Goal: Task Accomplishment & Management: Manage account settings

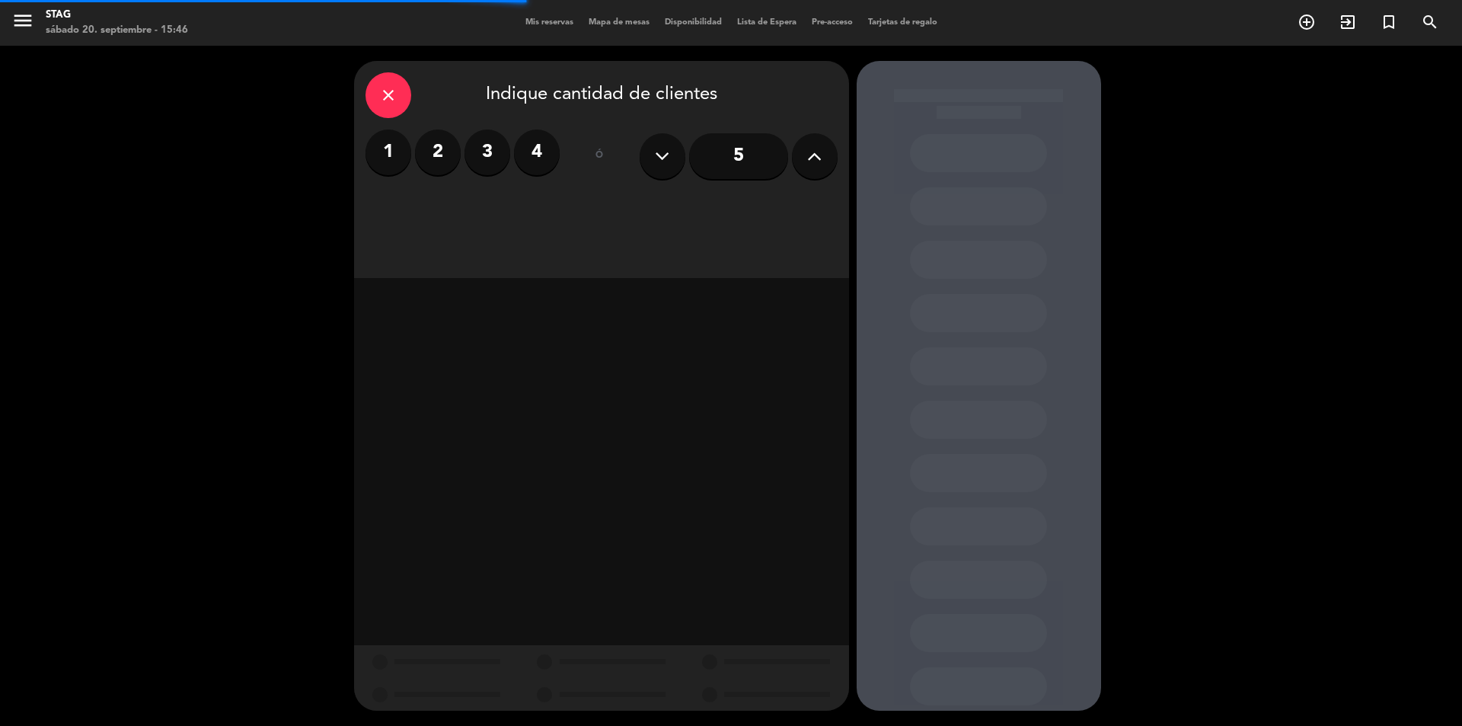
click at [541, 22] on span "Mis reservas" at bounding box center [549, 22] width 63 height 8
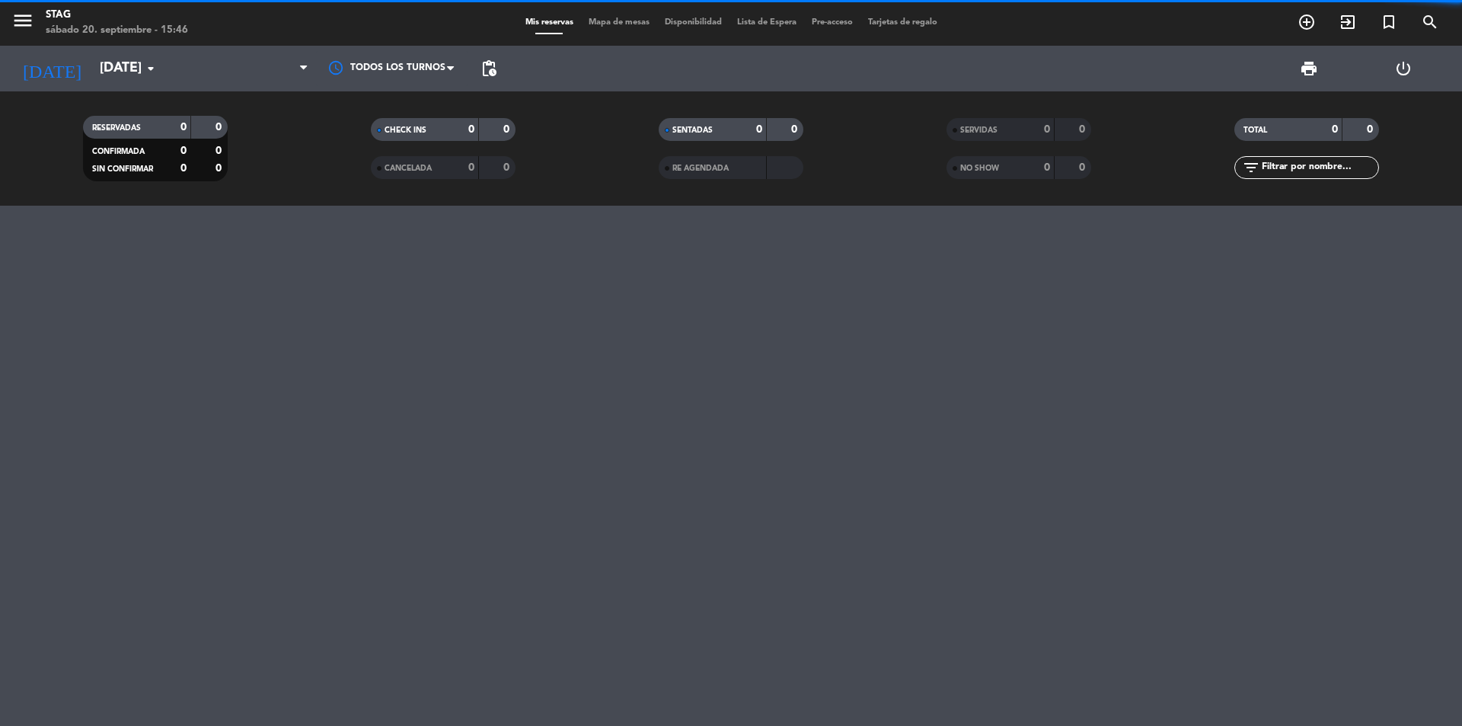
click at [596, 17] on div "Mis reservas Mapa de mesas Disponibilidad Lista de Espera Pre-acceso Tarjetas d…" at bounding box center [731, 23] width 427 height 14
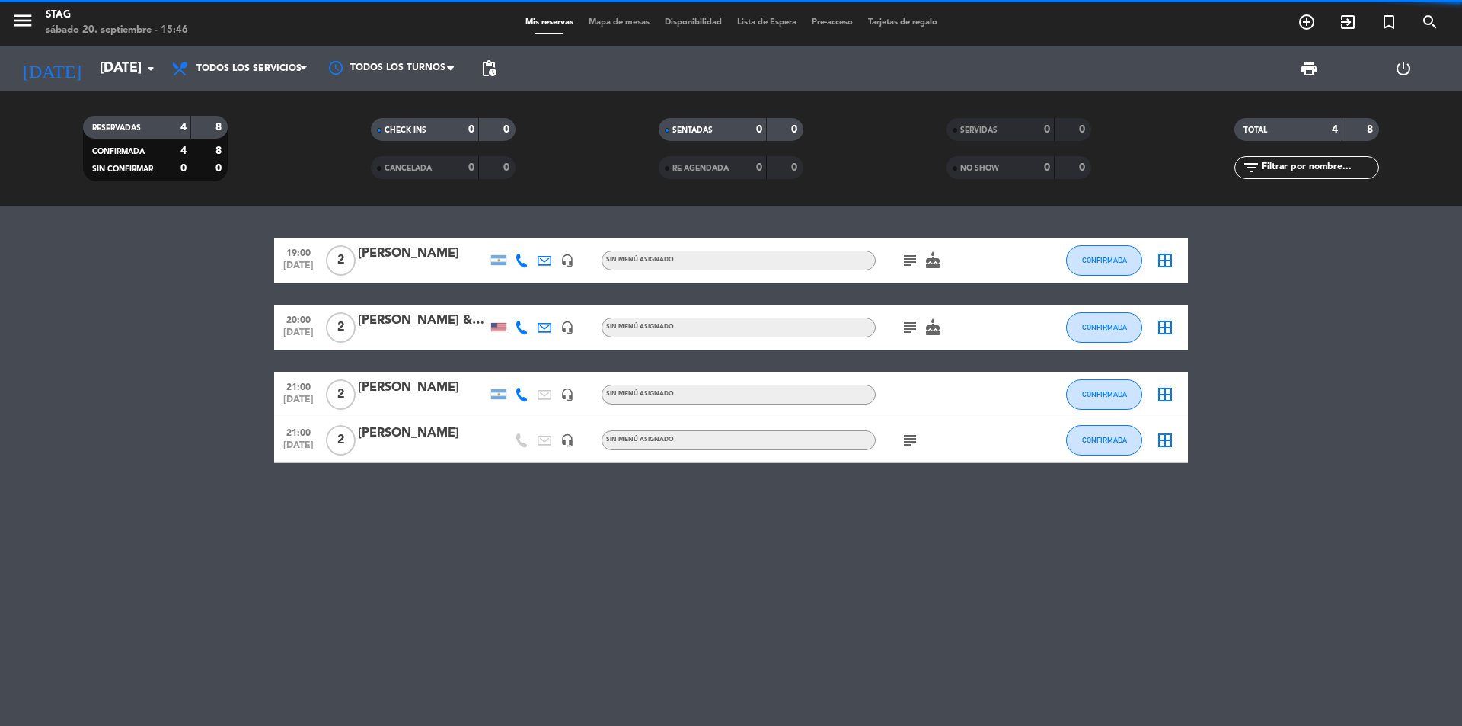
click at [575, 23] on span "Mis reservas" at bounding box center [549, 22] width 63 height 8
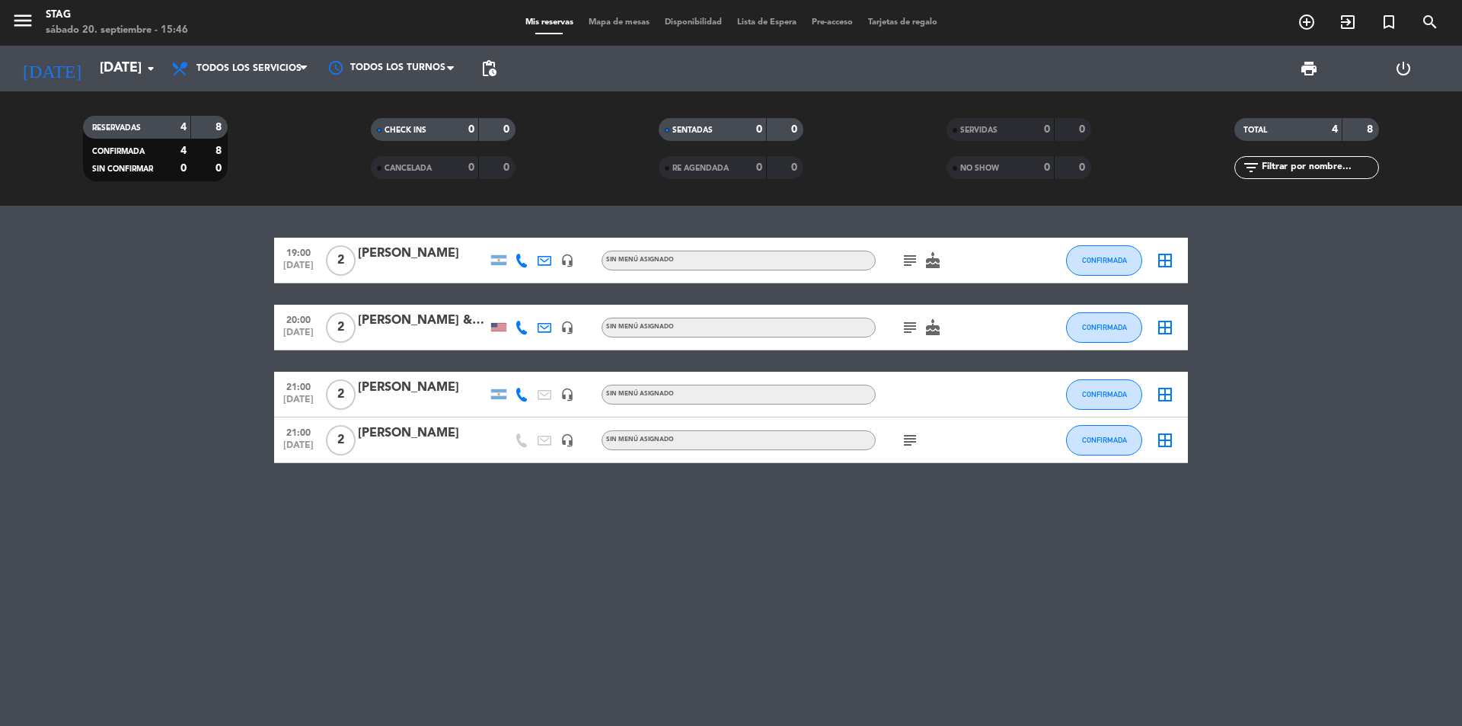
click at [601, 11] on div "menu STAG [DATE] 20. septiembre - 15:46 Mis reservas Mapa de mesas Disponibilid…" at bounding box center [731, 23] width 1462 height 46
click at [599, 16] on div "Mis reservas Mapa de mesas Disponibilidad Lista de Espera Pre-acceso Tarjetas d…" at bounding box center [731, 23] width 427 height 14
click at [716, 23] on span "Disponibilidad" at bounding box center [693, 22] width 72 height 8
click at [626, 27] on span "Mapa de mesas" at bounding box center [619, 22] width 76 height 8
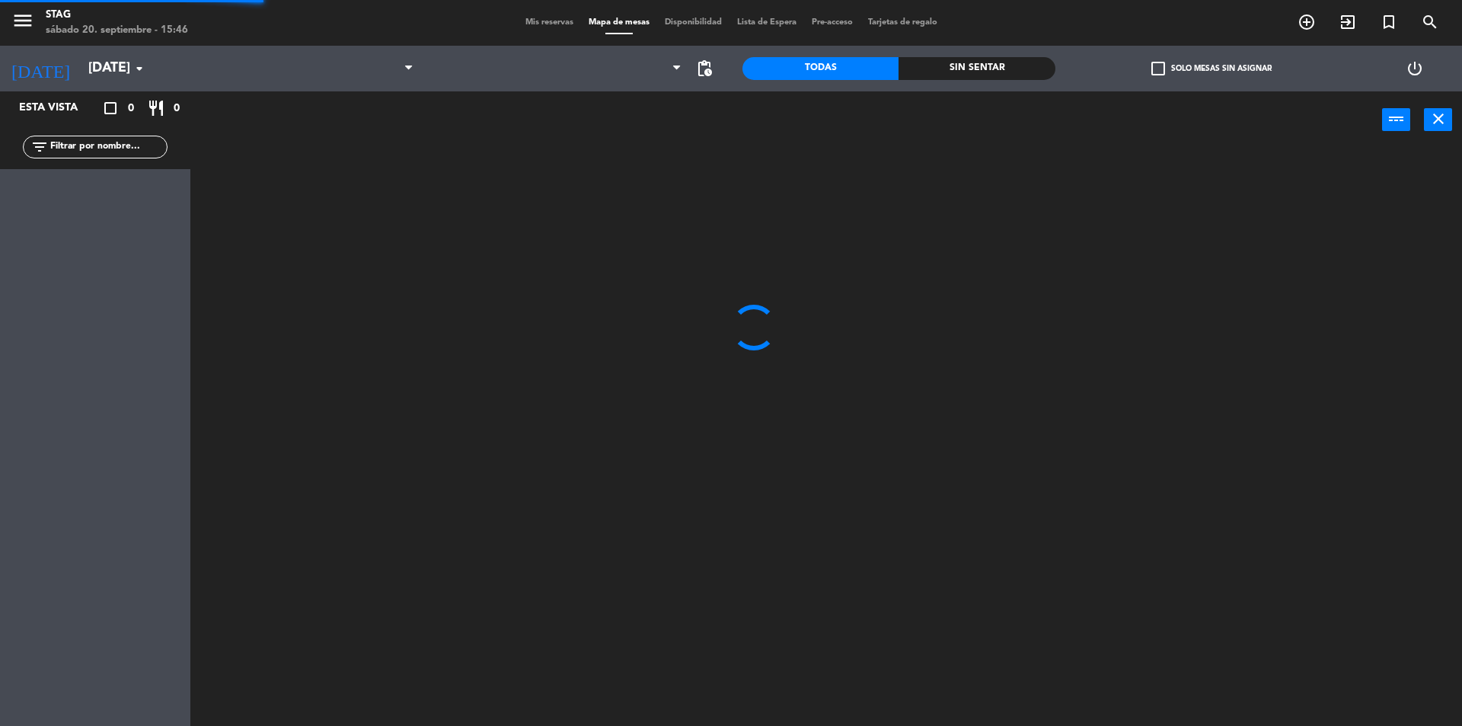
click at [626, 27] on span "Mapa de mesas" at bounding box center [619, 22] width 76 height 8
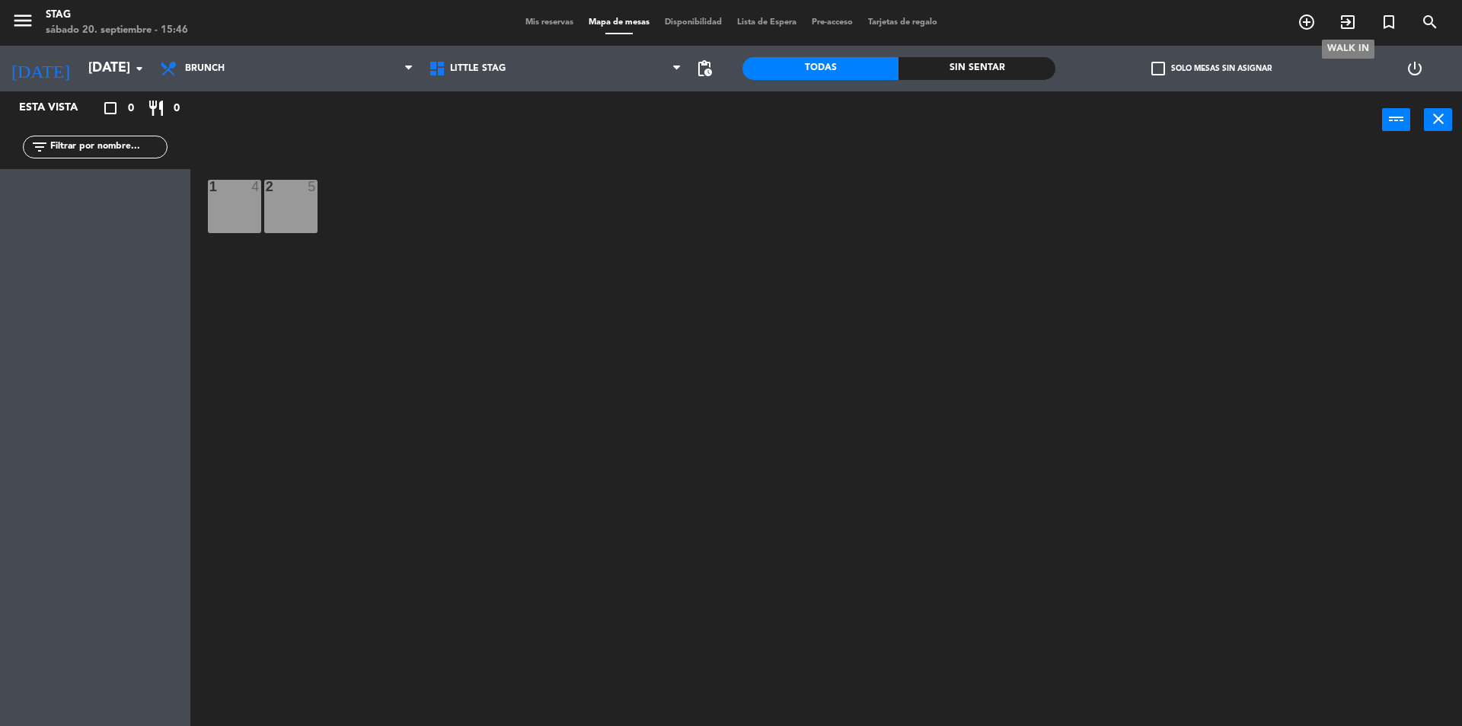
click at [1358, 27] on span "exit_to_app" at bounding box center [1347, 22] width 41 height 26
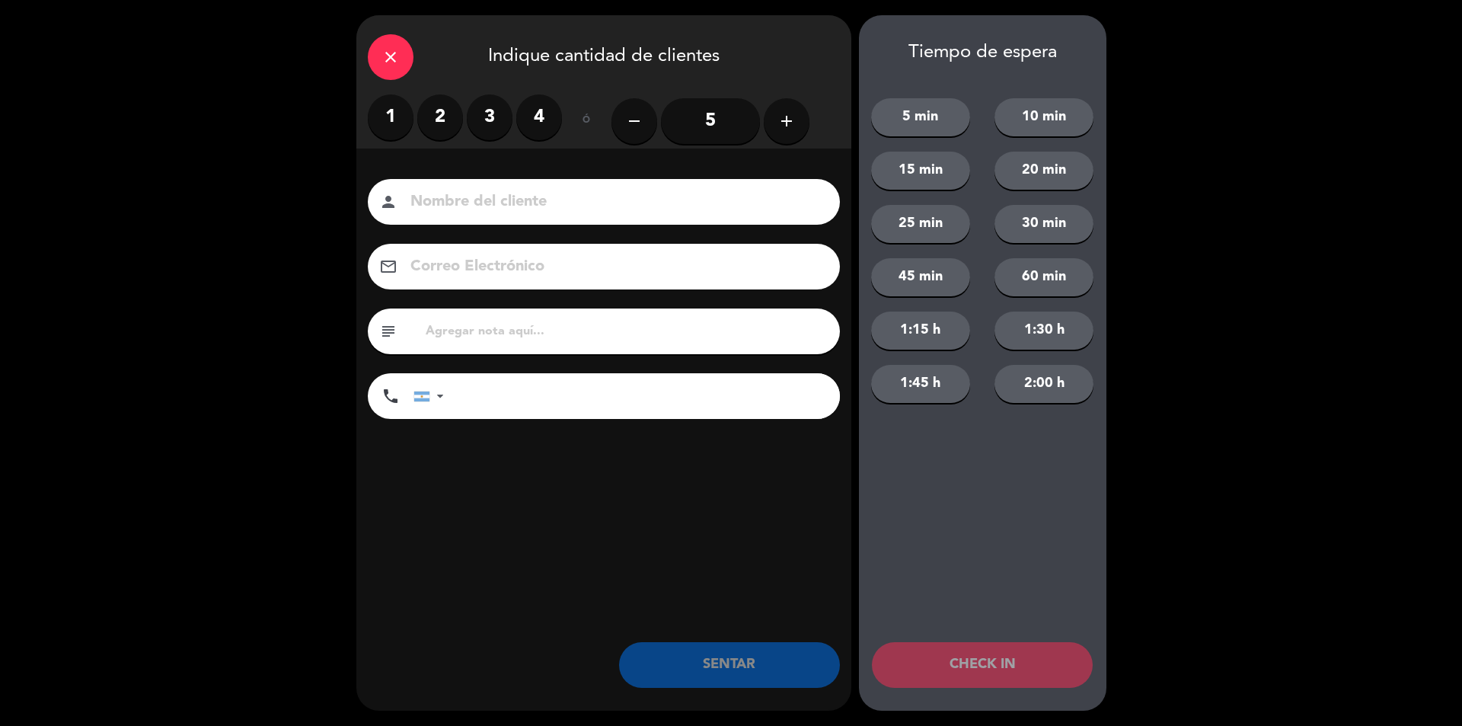
click at [1348, 20] on div "close Indique cantidad de clientes 1 2 3 4 ó remove 5 add Nombre del cliente pe…" at bounding box center [731, 363] width 1462 height 726
click at [496, 112] on label "3" at bounding box center [490, 117] width 46 height 46
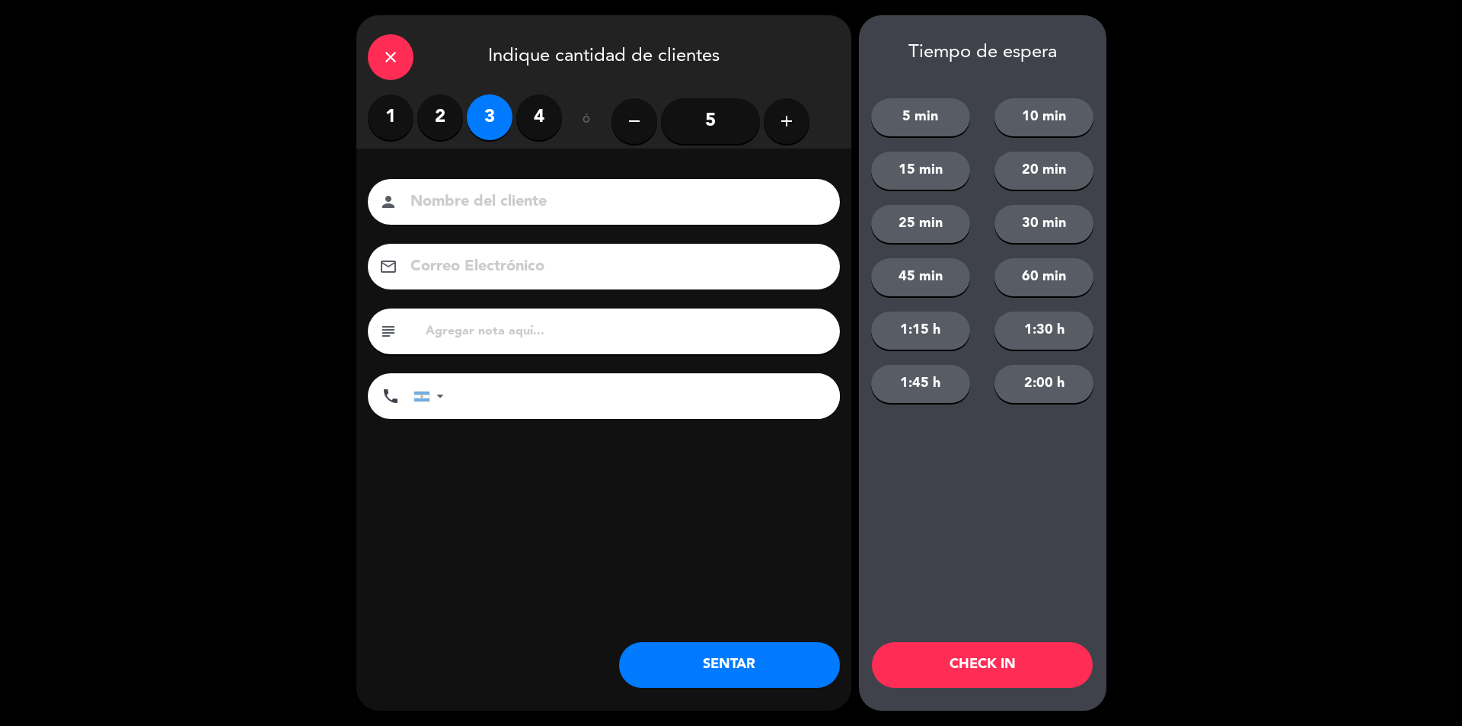
click at [496, 199] on input at bounding box center [614, 202] width 411 height 27
type input "s rva"
click at [766, 666] on button "SENTAR" at bounding box center [729, 665] width 221 height 46
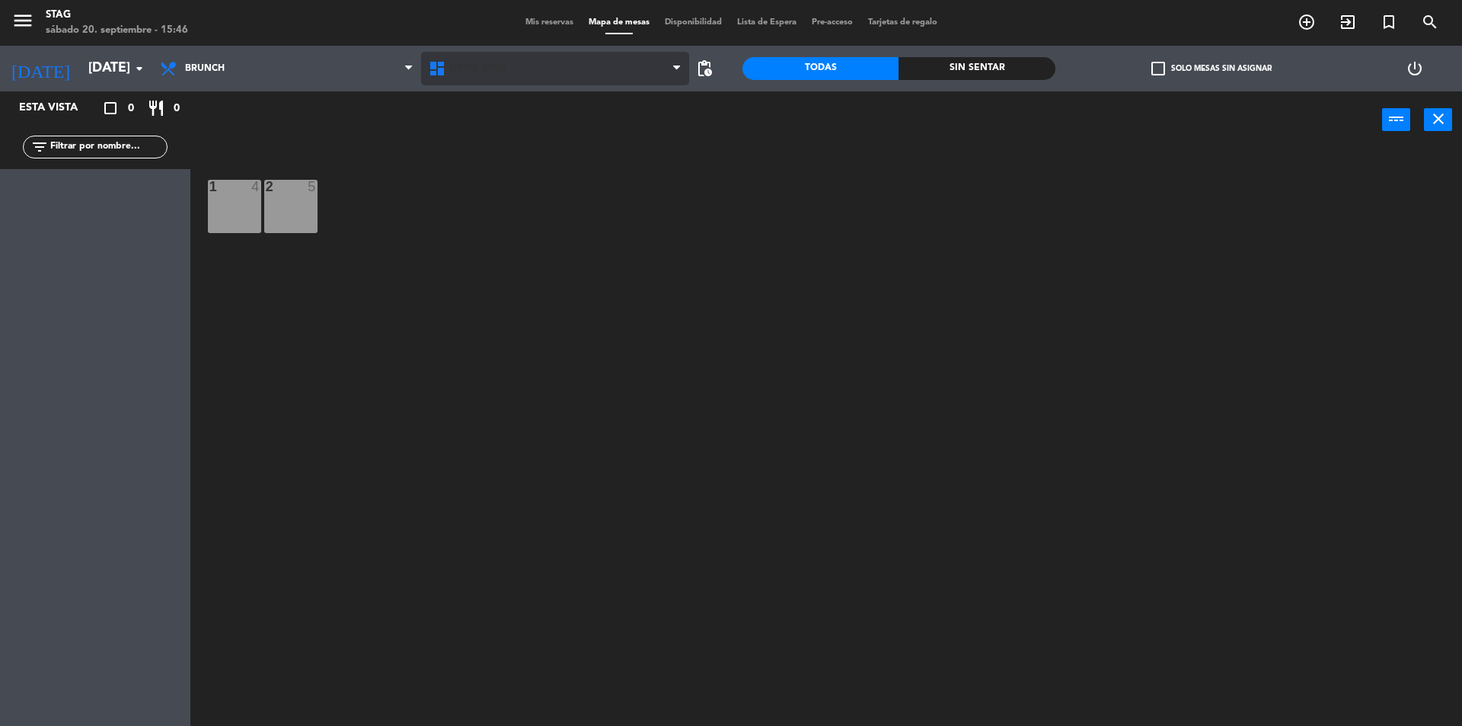
click at [499, 71] on span "Little Stag" at bounding box center [478, 68] width 56 height 11
click at [497, 131] on ng-component "menu STAG [DATE] 20. septiembre - 15:46 Mis reservas Mapa de mesas Disponibilid…" at bounding box center [731, 364] width 1462 height 729
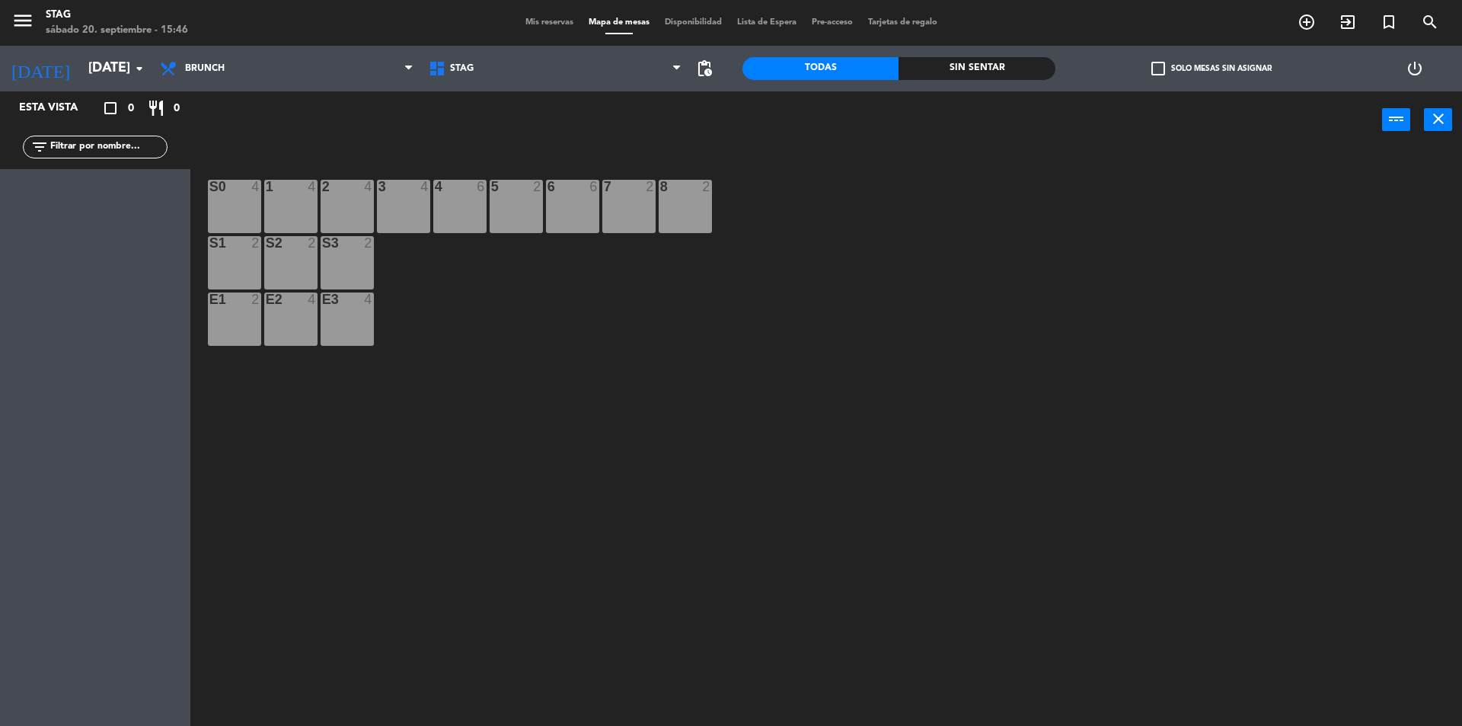
click at [270, 205] on div "1 4" at bounding box center [290, 206] width 53 height 53
click at [1443, 111] on icon "close" at bounding box center [1438, 119] width 18 height 18
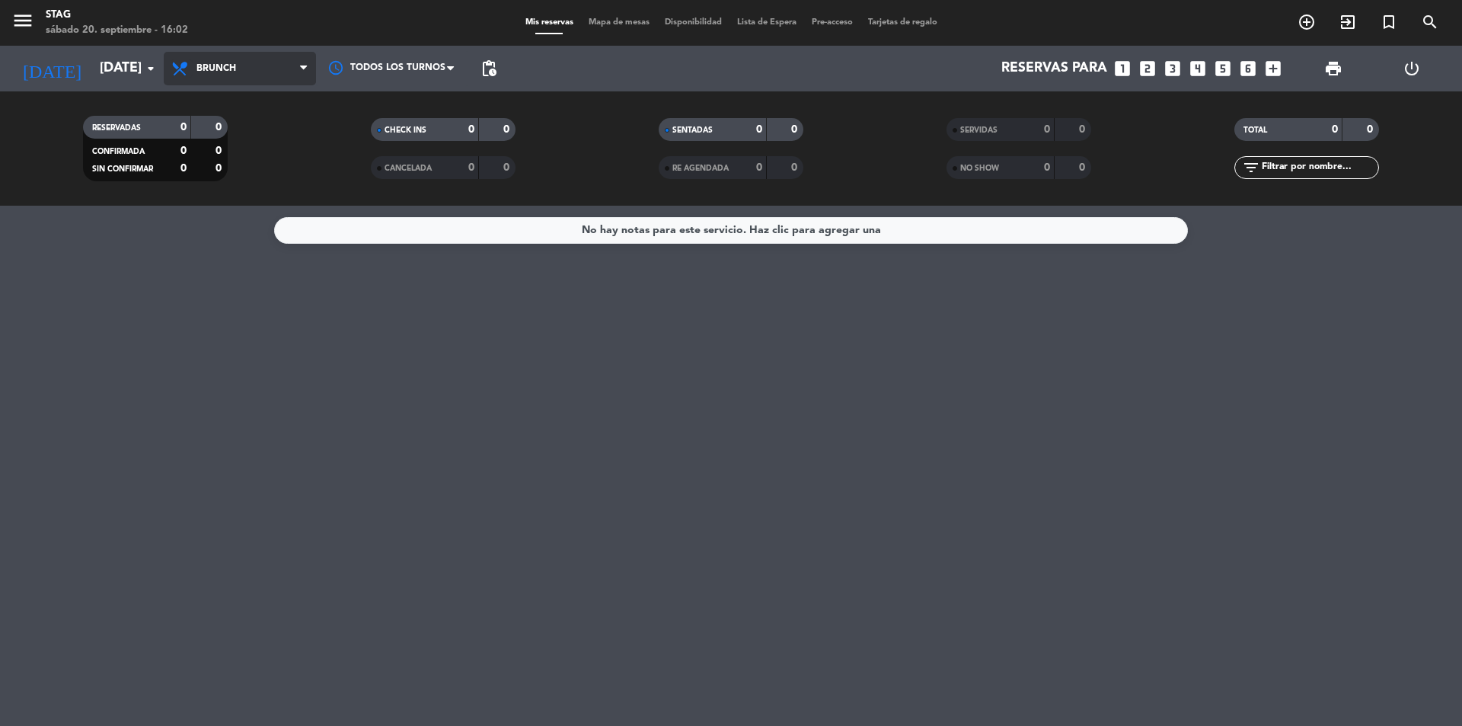
click at [181, 72] on icon at bounding box center [182, 68] width 22 height 18
click at [222, 199] on div "menu STAG [DATE] 20. septiembre - 16:02 Mis reservas Mapa de mesas Disponibilid…" at bounding box center [731, 103] width 1462 height 206
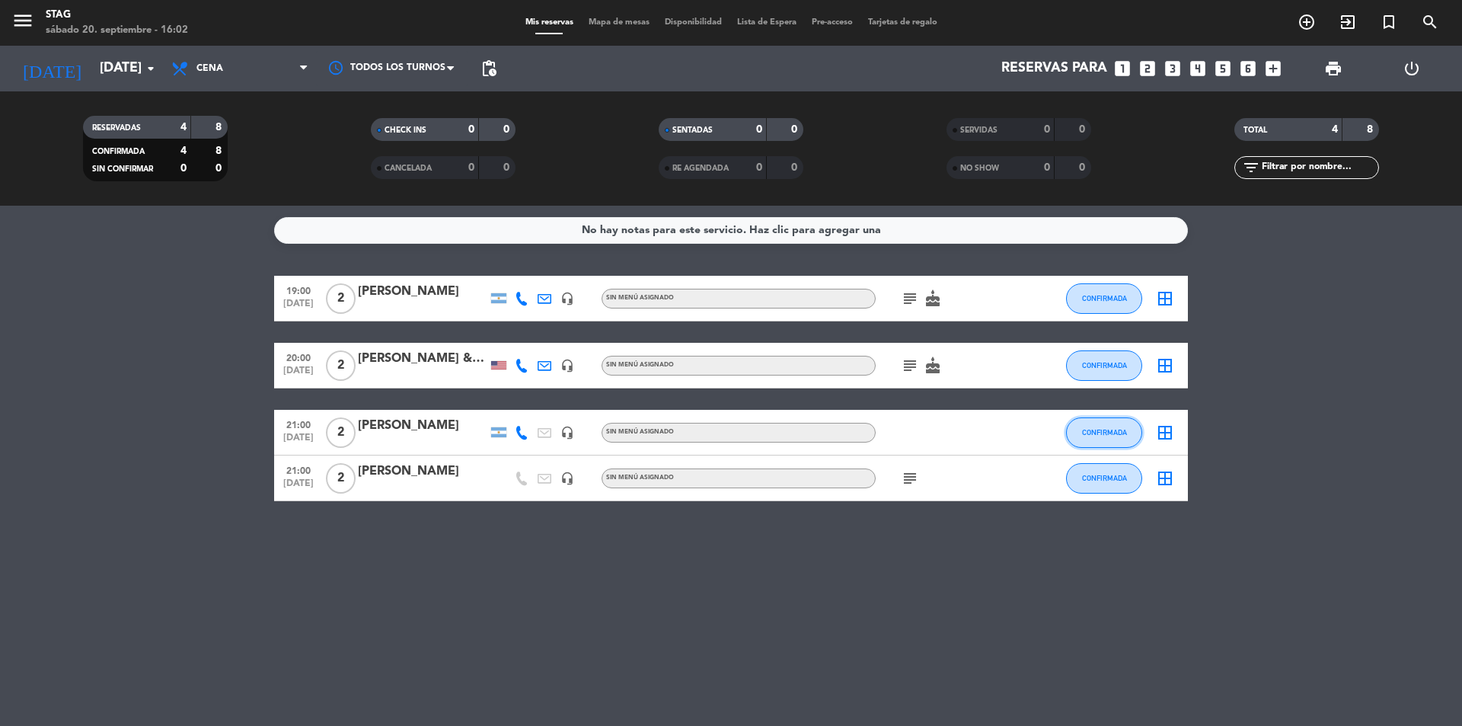
click at [1076, 434] on button "CONFIRMADA" at bounding box center [1104, 432] width 76 height 30
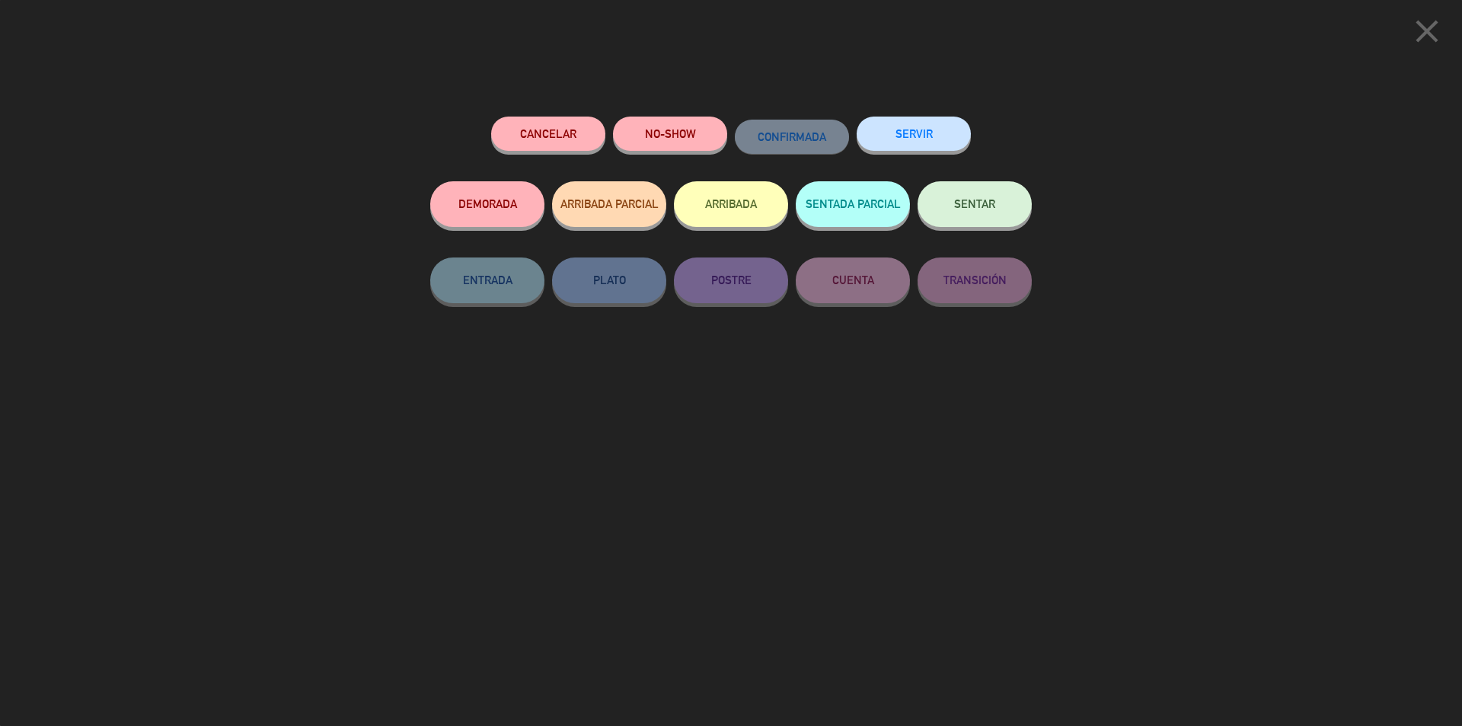
click at [550, 134] on button "Cancelar" at bounding box center [548, 133] width 114 height 34
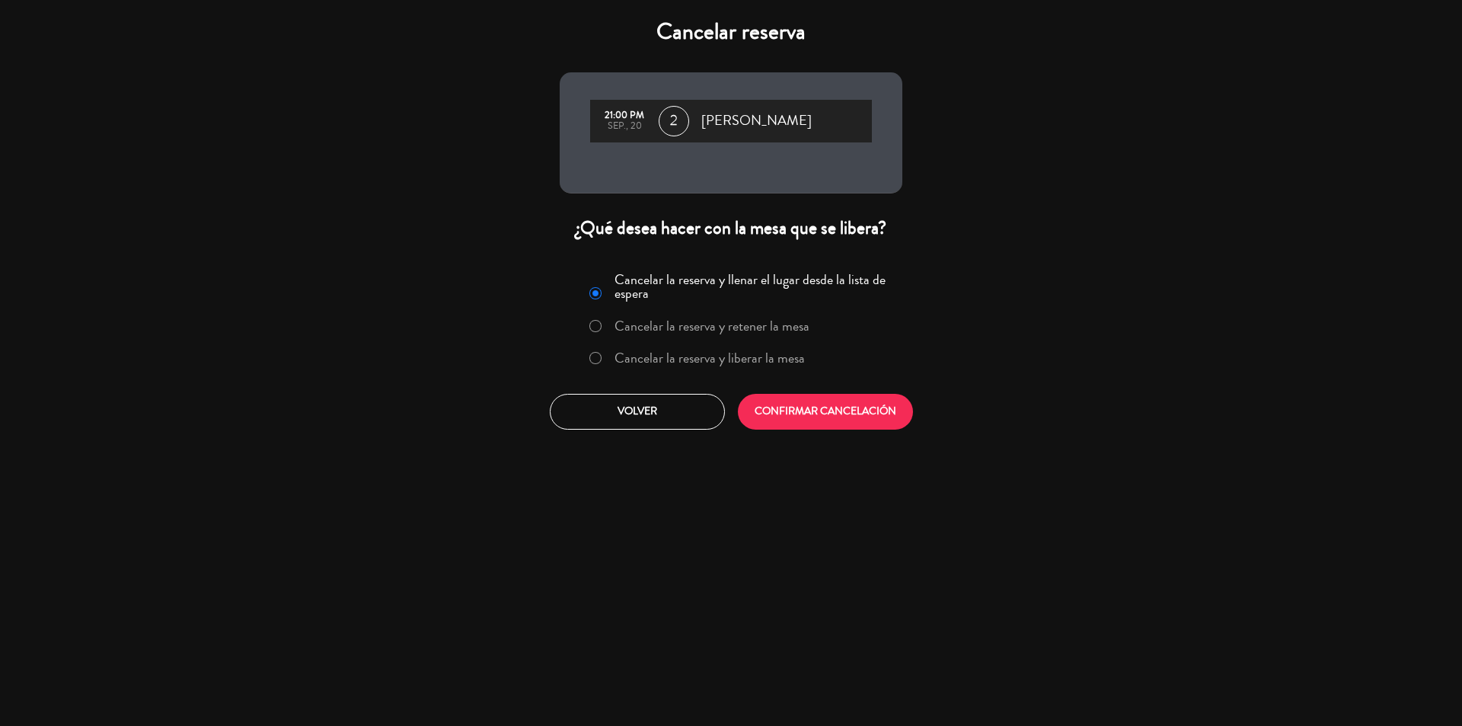
click at [632, 356] on label "Cancelar la reserva y liberar la mesa" at bounding box center [709, 358] width 190 height 14
click at [815, 415] on button "CONFIRMAR CANCELACIÓN" at bounding box center [825, 412] width 175 height 36
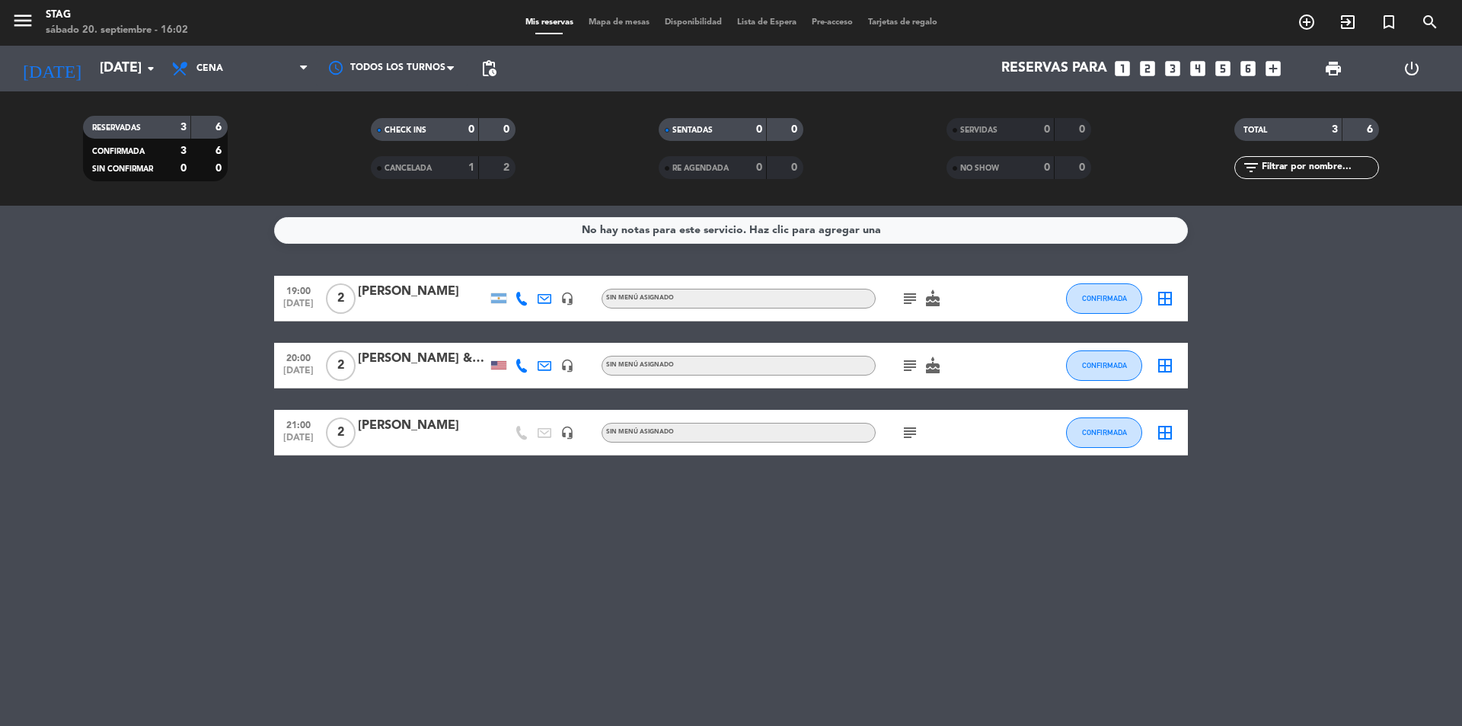
click at [789, 566] on div "No hay notas para este servicio. Haz clic para agregar una 19:00 [DATE] 2 [PERS…" at bounding box center [731, 466] width 1462 height 520
drag, startPoint x: 388, startPoint y: 471, endPoint x: 873, endPoint y: 622, distance: 507.9
click at [873, 622] on div "No hay notas para este servicio. Haz clic para agregar una 19:00 [DATE] 2 [PERS…" at bounding box center [731, 466] width 1462 height 520
click at [677, 620] on div "No hay notas para este servicio. Haz clic para agregar una 19:00 [DATE] 2 [PERS…" at bounding box center [731, 466] width 1462 height 520
click at [590, 566] on div "No hay notas para este servicio. Haz clic para agregar una 19:00 [DATE] 2 [PERS…" at bounding box center [731, 466] width 1462 height 520
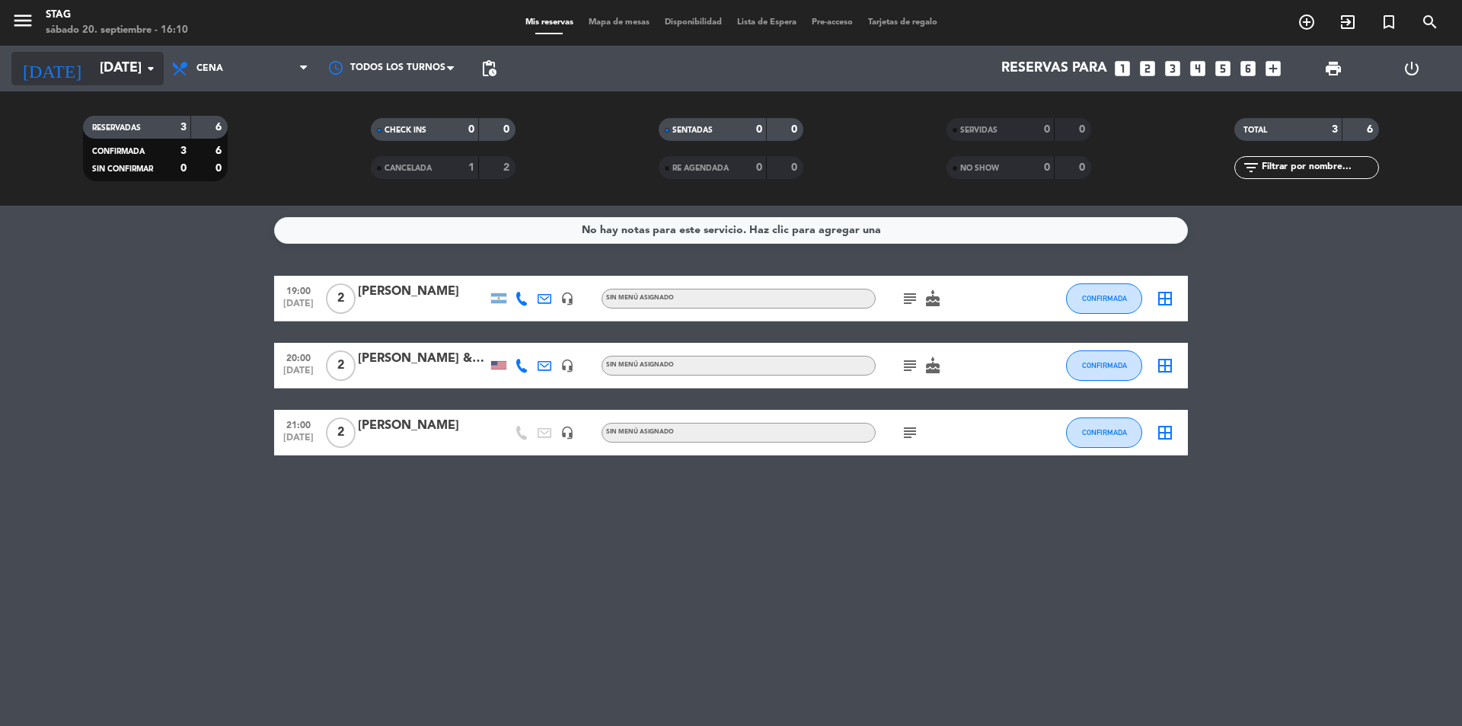
click at [156, 69] on icon "arrow_drop_down" at bounding box center [151, 68] width 18 height 18
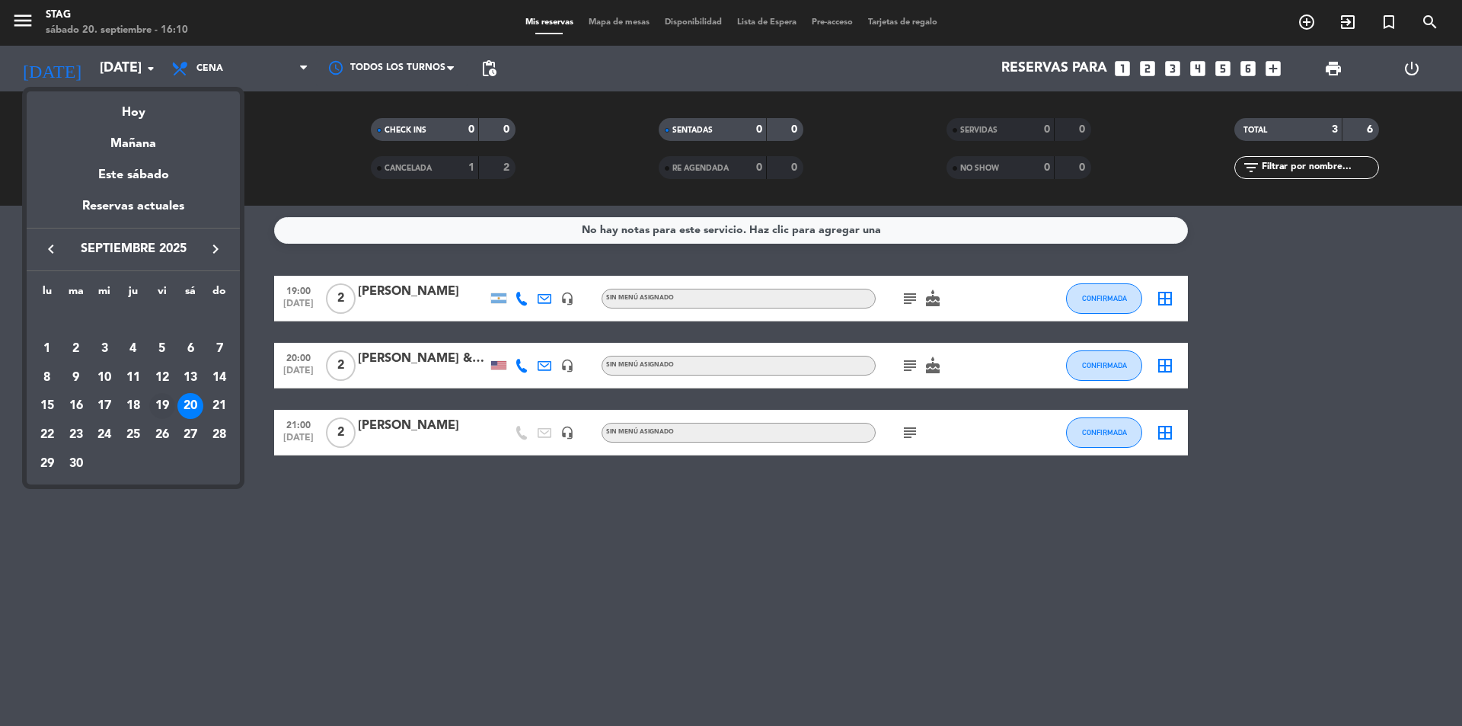
click at [155, 406] on div "19" at bounding box center [162, 406] width 26 height 26
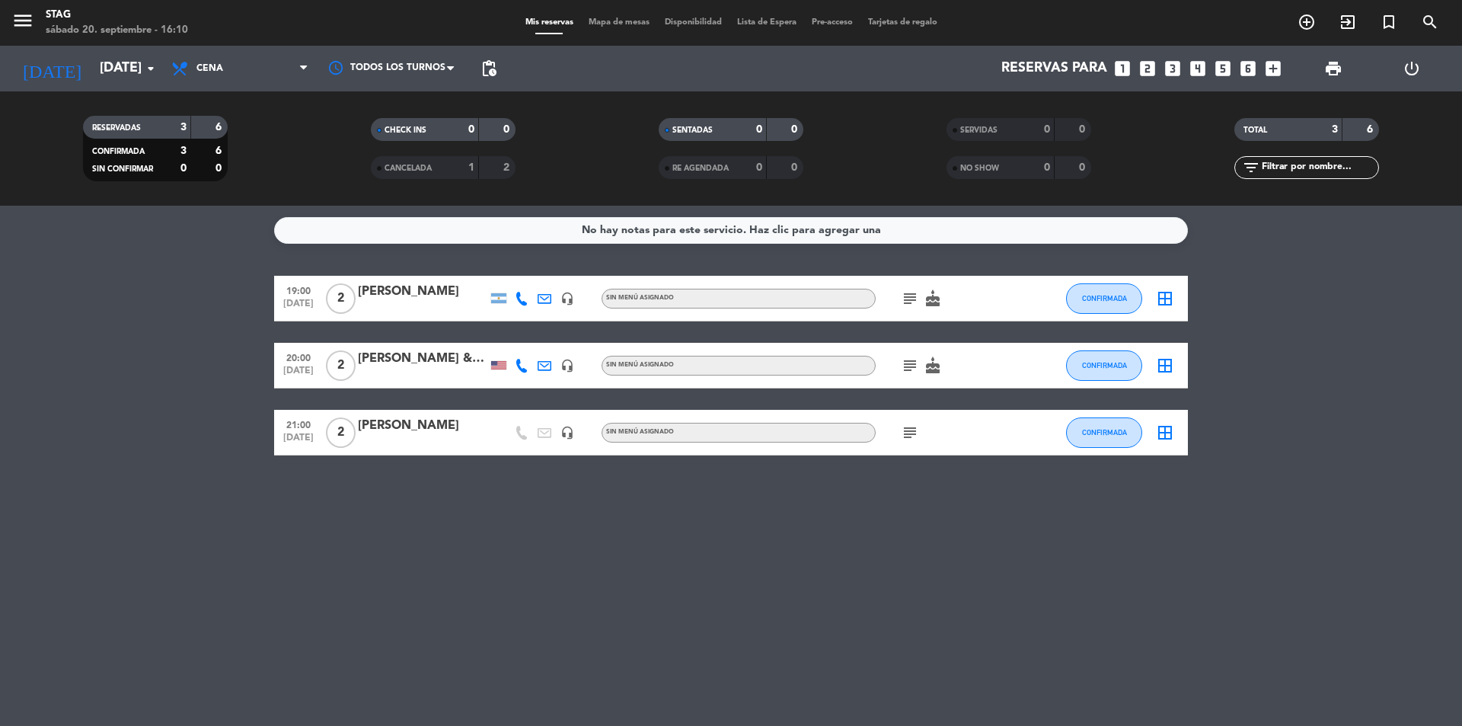
type input "[DATE]"
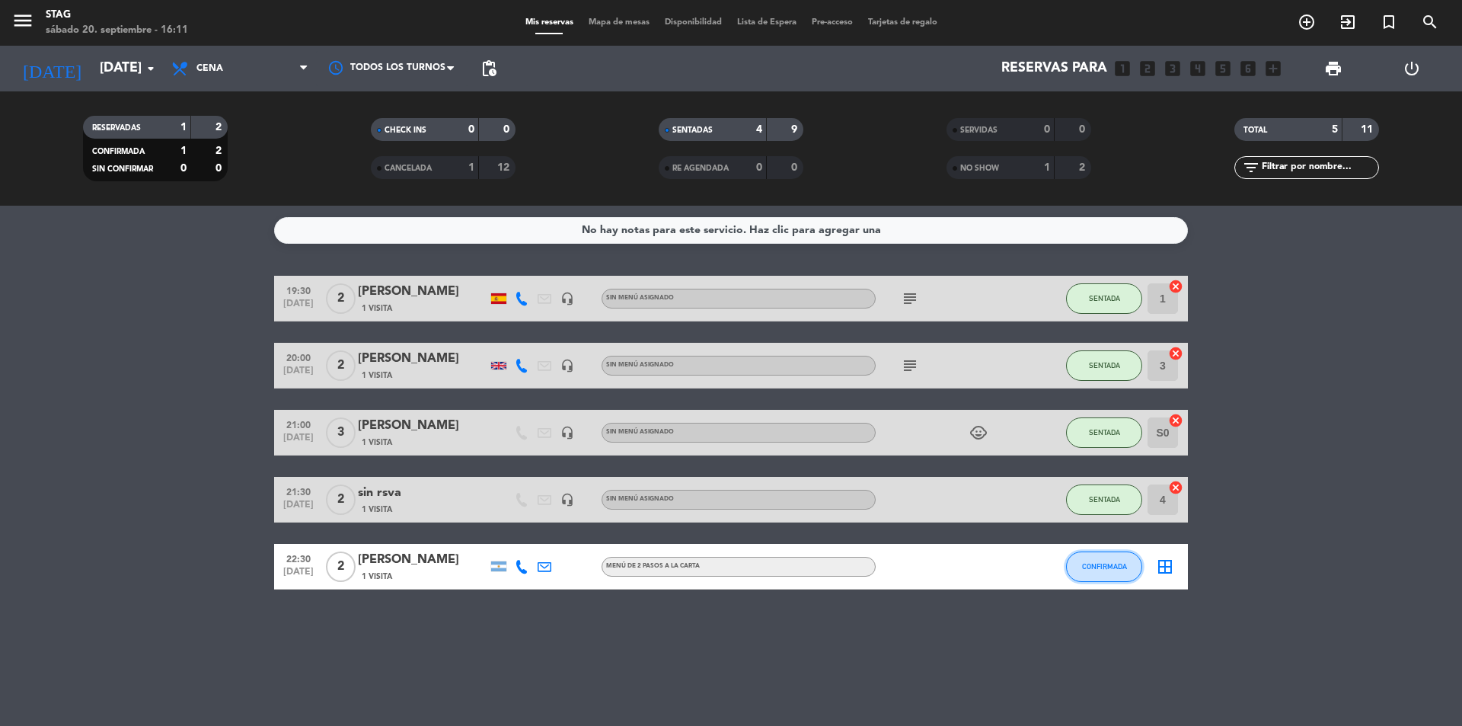
click at [1115, 562] on span "CONFIRMADA" at bounding box center [1104, 566] width 45 height 8
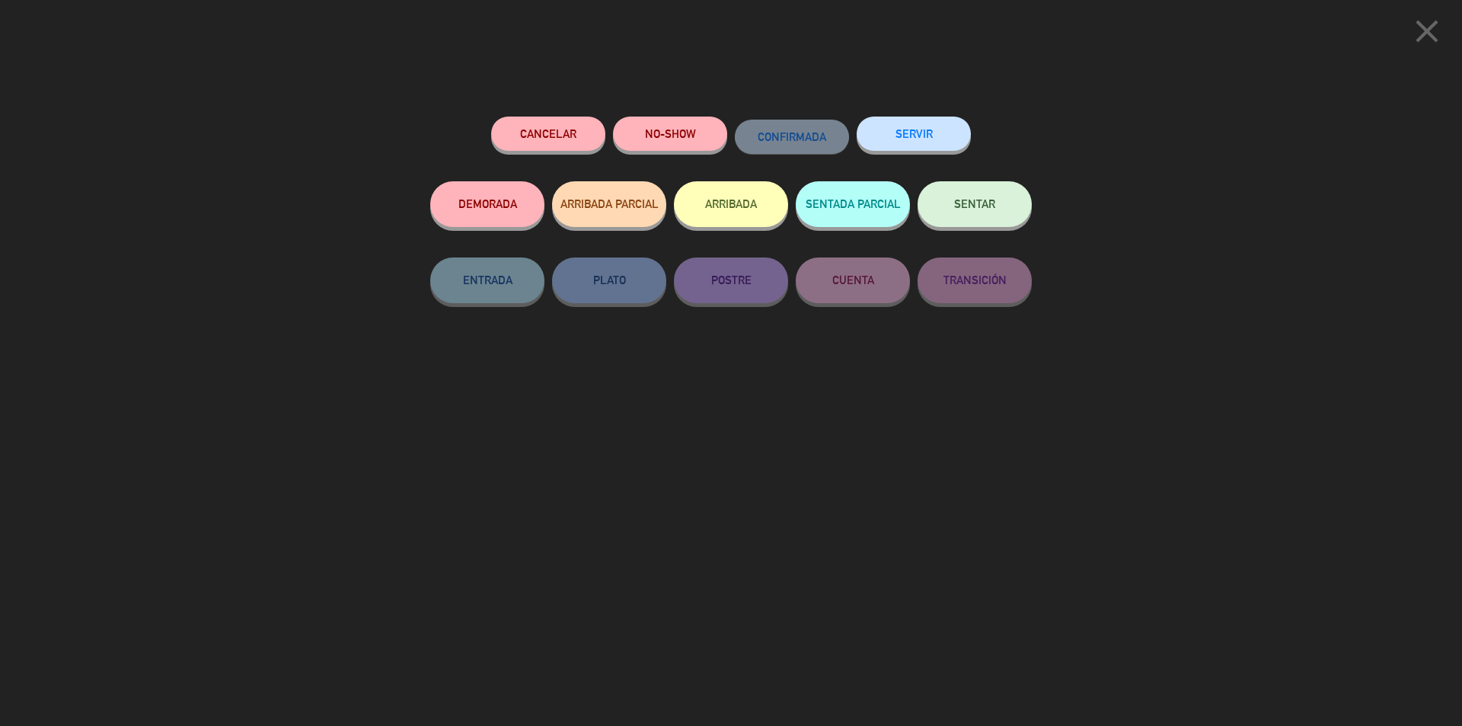
click at [987, 209] on span "SENTAR" at bounding box center [974, 203] width 41 height 13
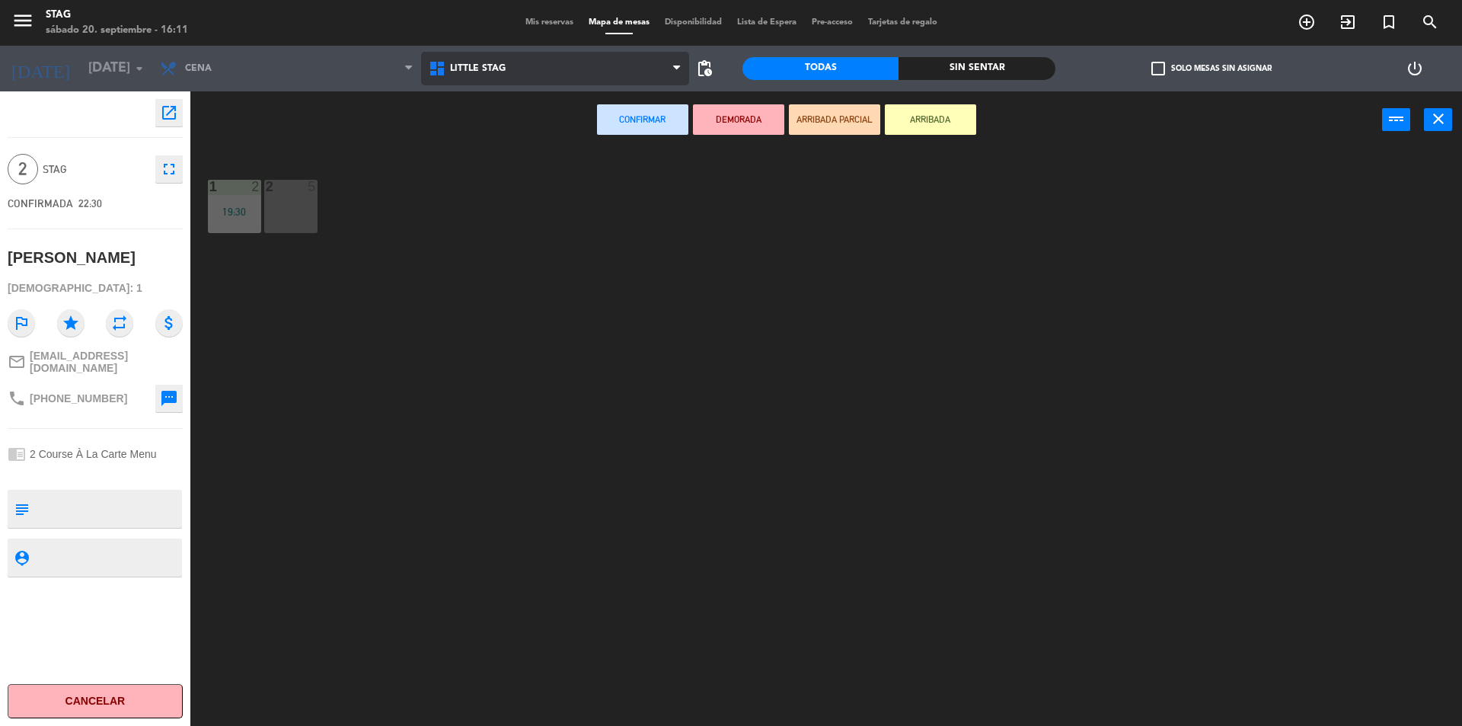
click at [461, 68] on span "Little Stag" at bounding box center [478, 68] width 56 height 11
click at [470, 133] on ng-component "menu STAG [DATE] 20. septiembre - 16:11 Mis reservas Mapa de mesas Disponibilid…" at bounding box center [731, 364] width 1462 height 729
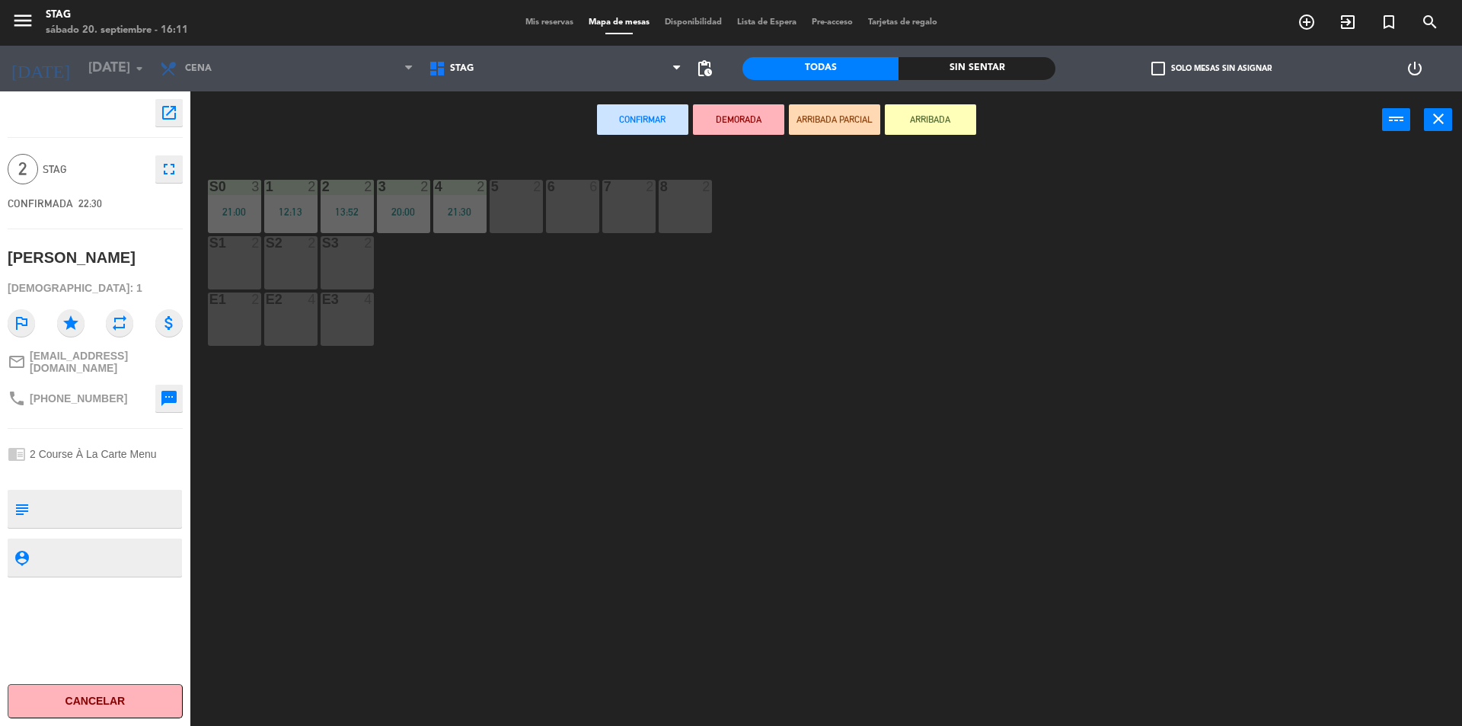
click at [517, 212] on div "5 2" at bounding box center [516, 206] width 53 height 53
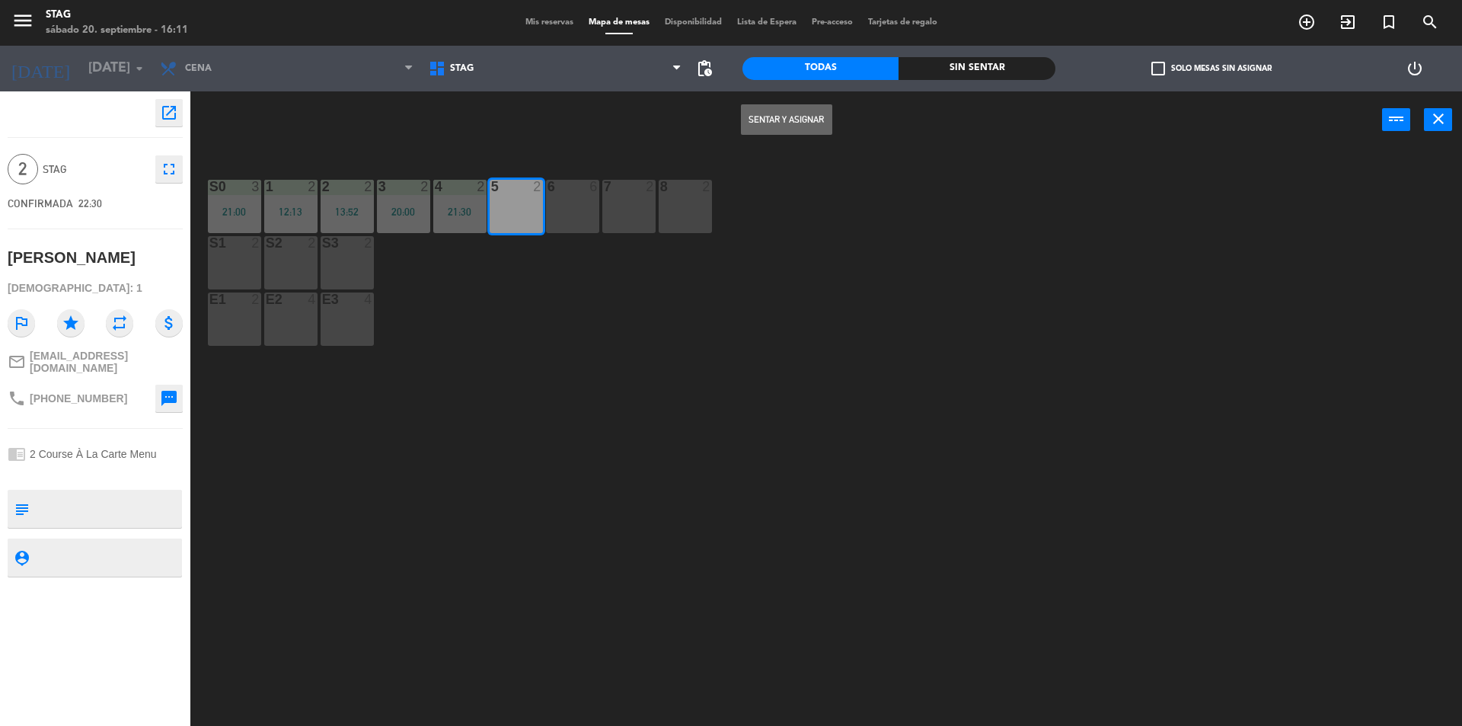
click at [792, 120] on button "Sentar y Asignar" at bounding box center [786, 119] width 91 height 30
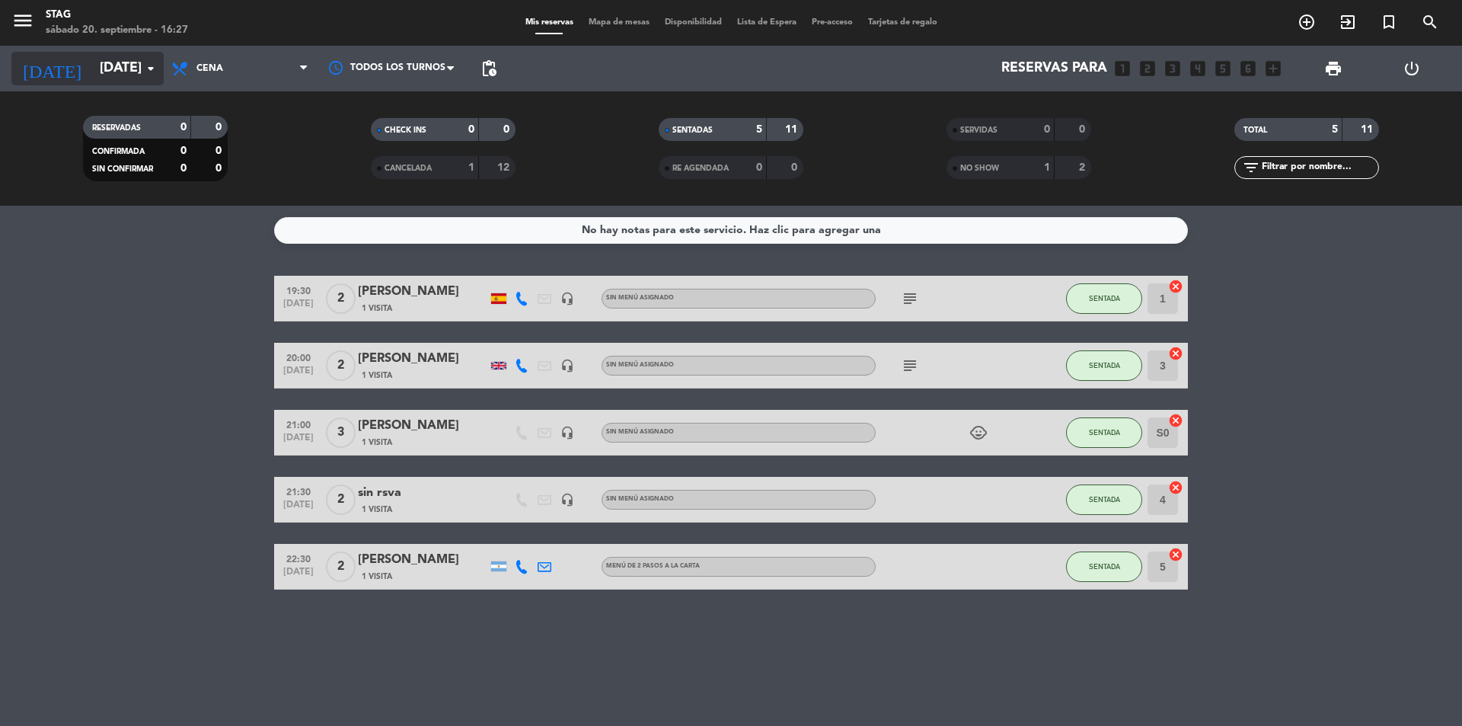
click at [156, 69] on icon "arrow_drop_down" at bounding box center [151, 68] width 18 height 18
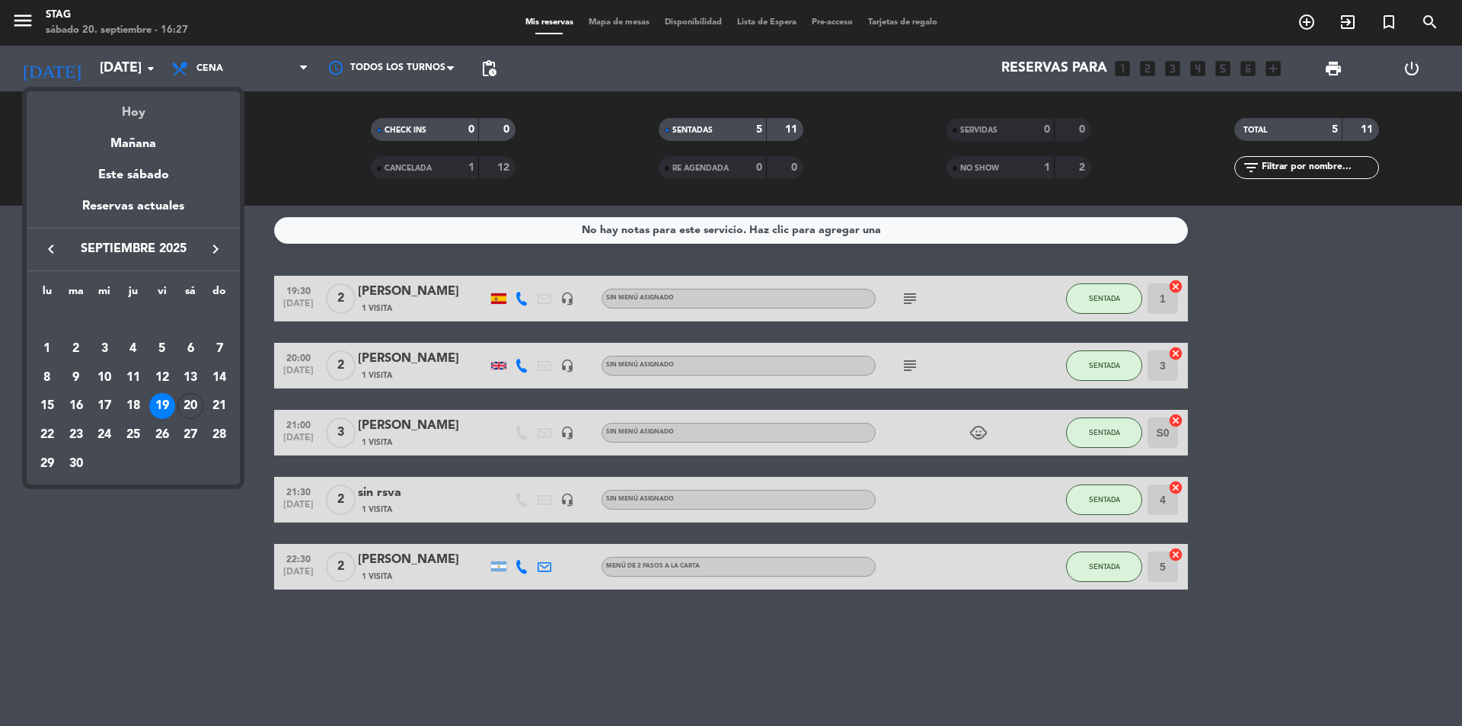
click at [142, 116] on div "Hoy" at bounding box center [133, 106] width 213 height 31
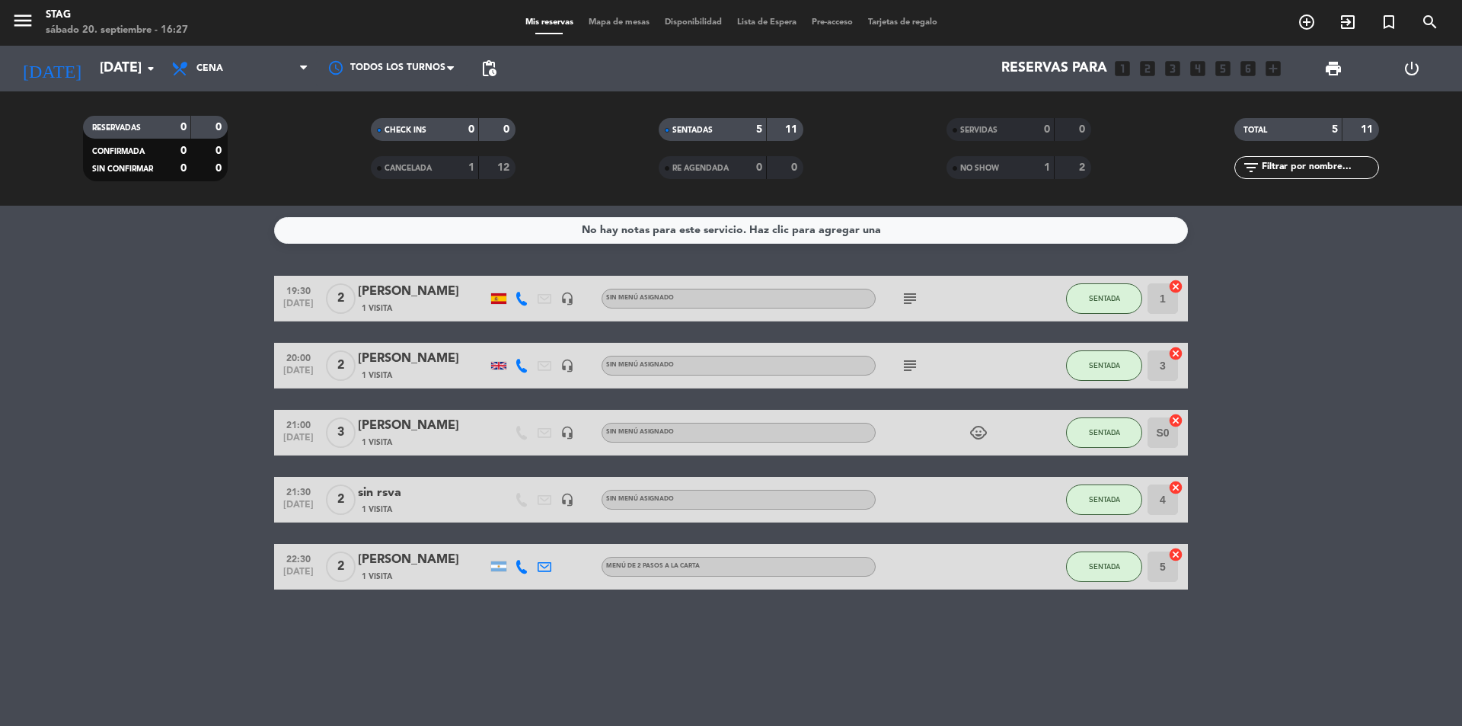
type input "[DATE]"
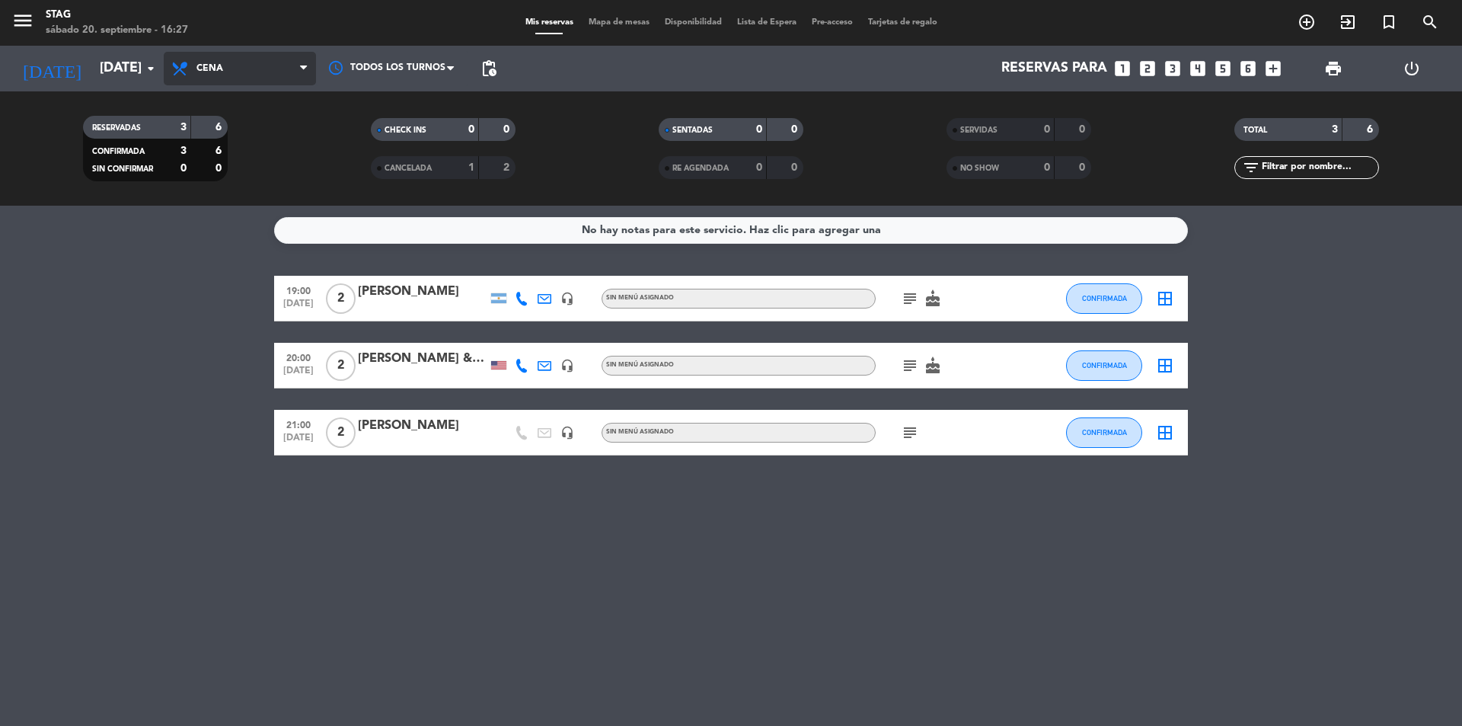
click at [210, 70] on span "Cena" at bounding box center [209, 68] width 27 height 11
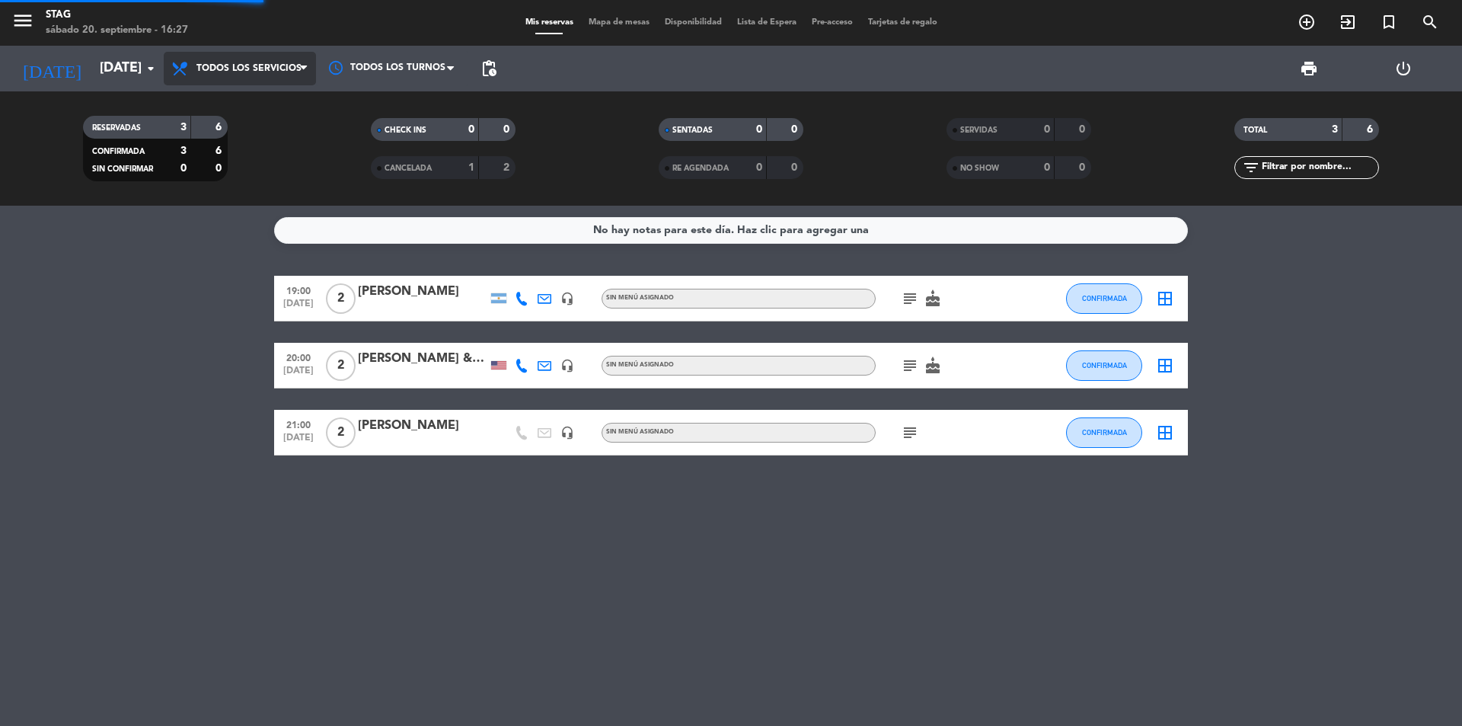
click at [238, 97] on div "menu STAG [DATE] 20. septiembre - 16:27 Mis reservas Mapa de mesas Disponibilid…" at bounding box center [731, 103] width 1462 height 206
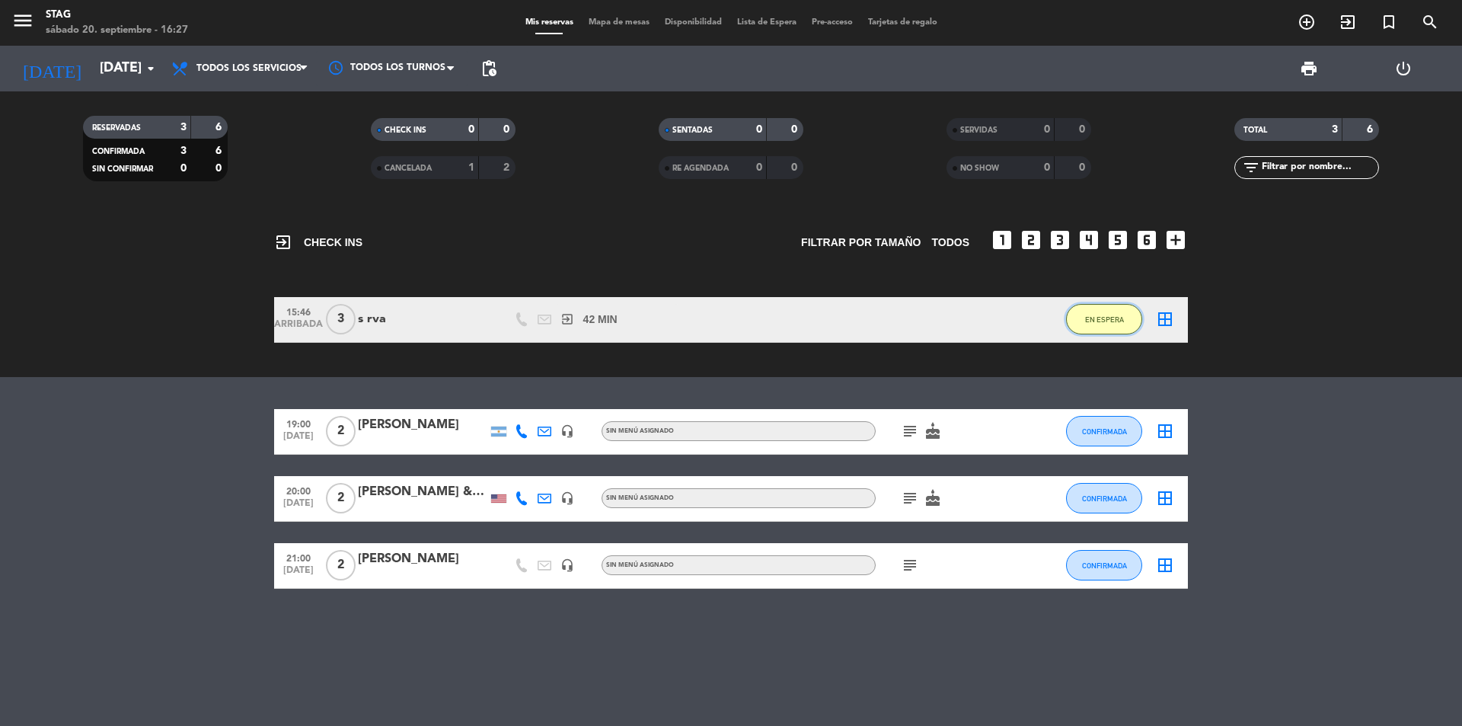
click at [1106, 313] on button "EN ESPERA" at bounding box center [1104, 319] width 76 height 30
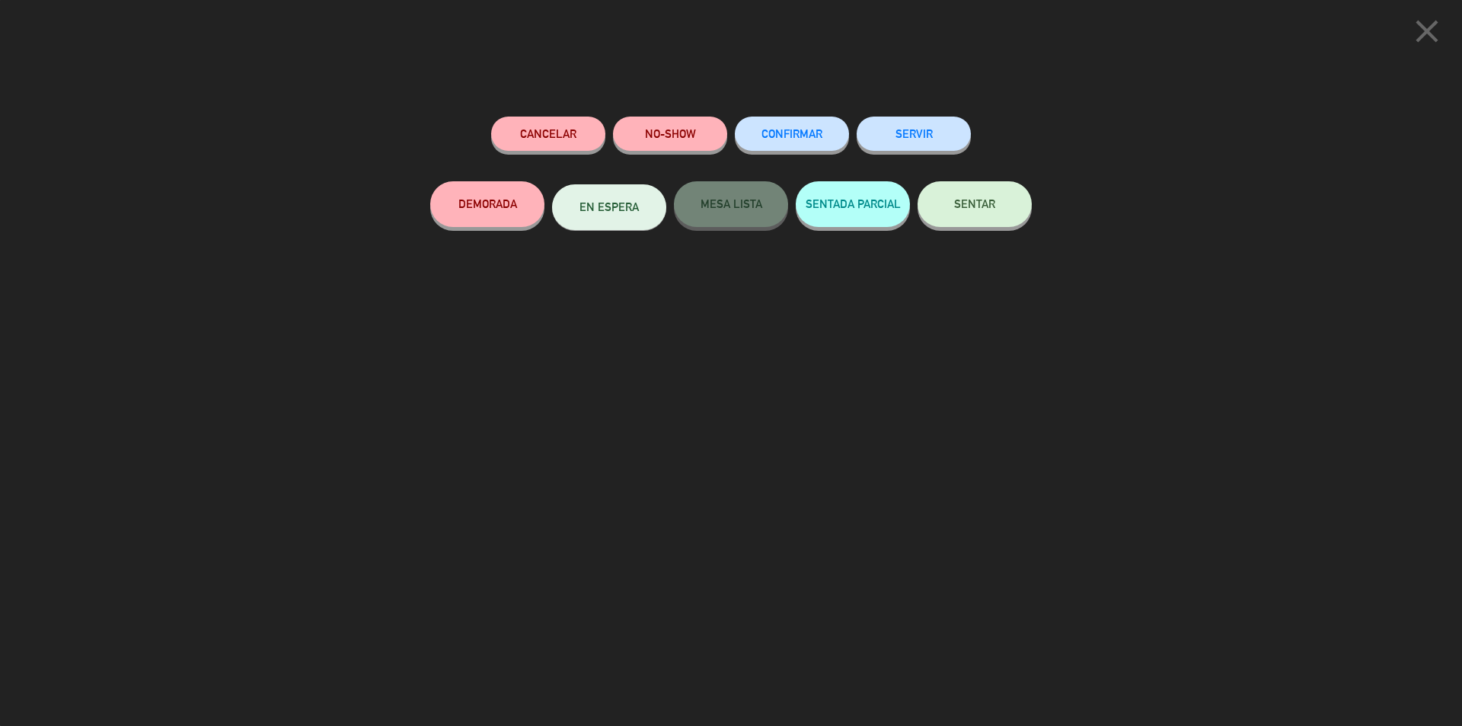
click at [665, 131] on button "NO-SHOW" at bounding box center [670, 133] width 114 height 34
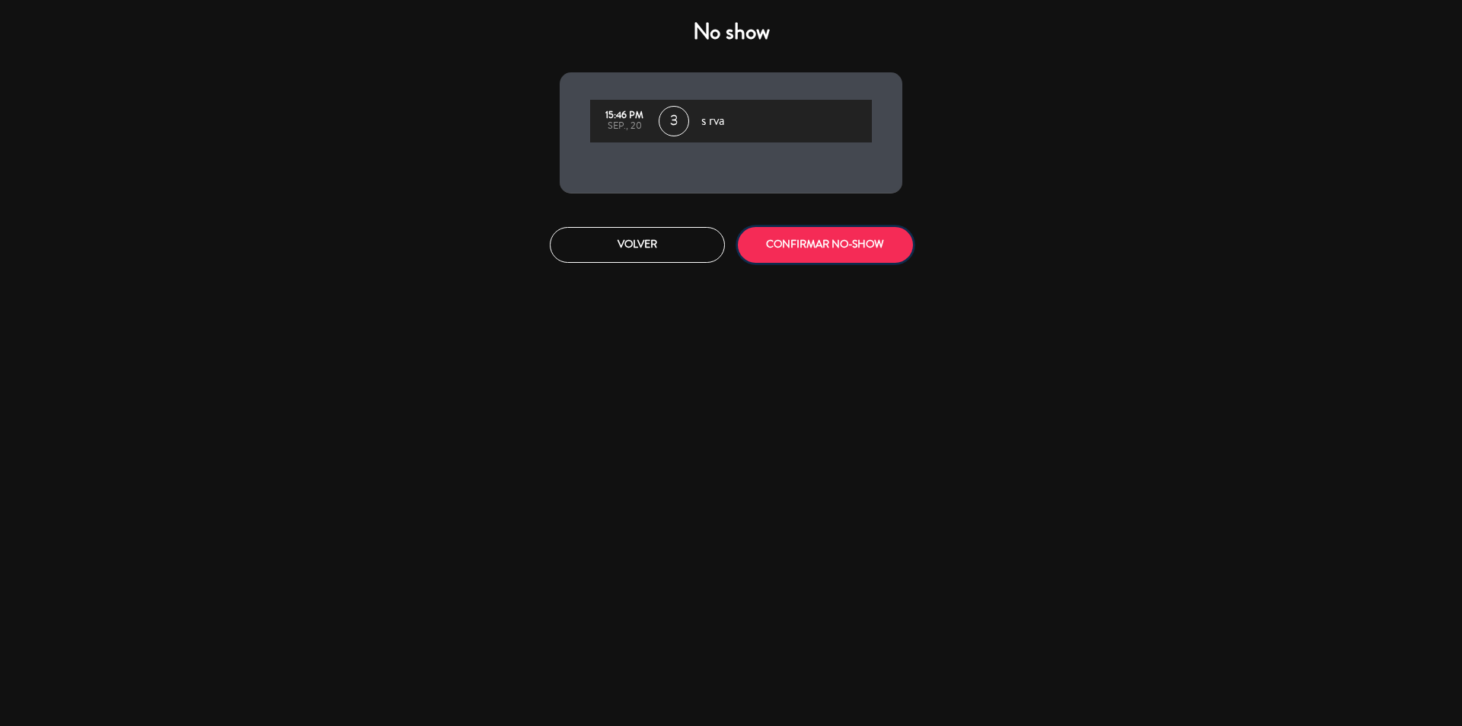
click at [801, 244] on button "CONFIRMAR NO-SHOW" at bounding box center [825, 245] width 175 height 36
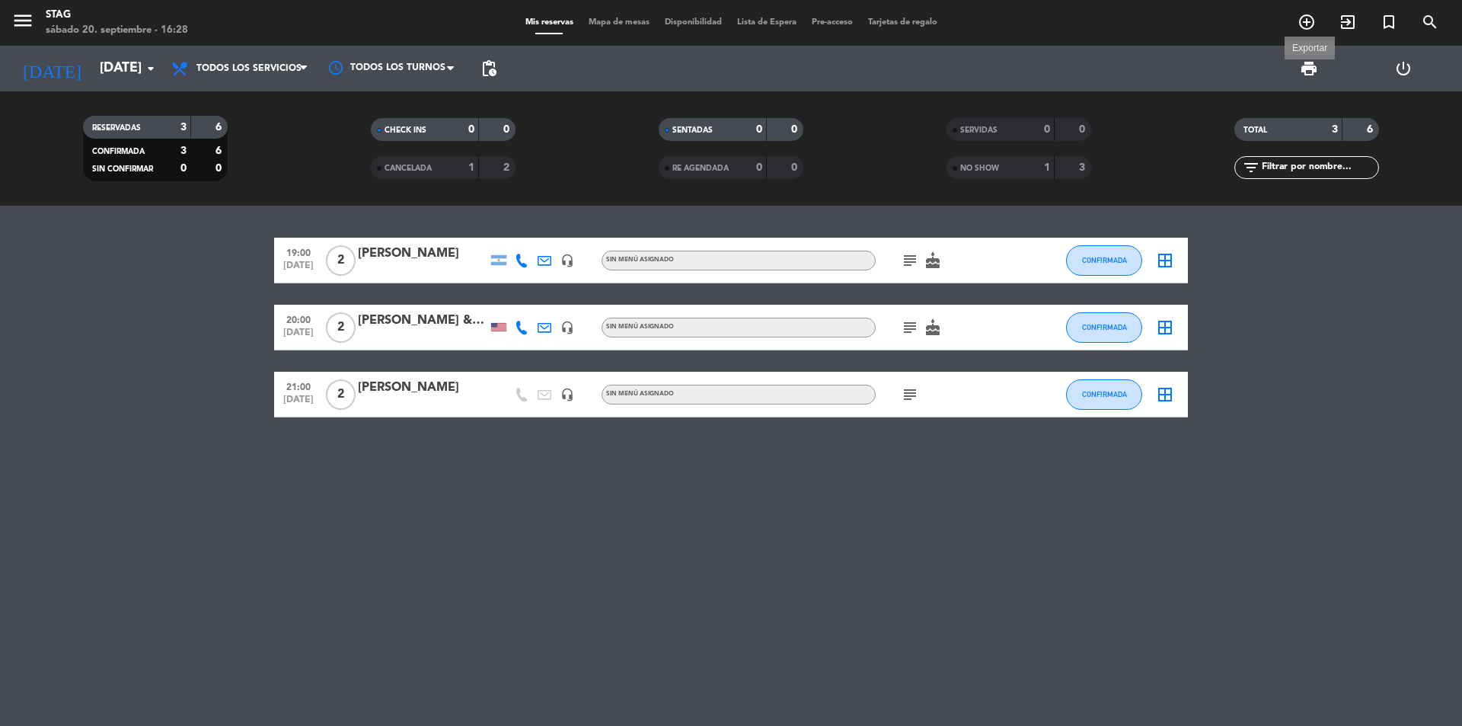
click at [1307, 62] on span "print" at bounding box center [1309, 68] width 18 height 18
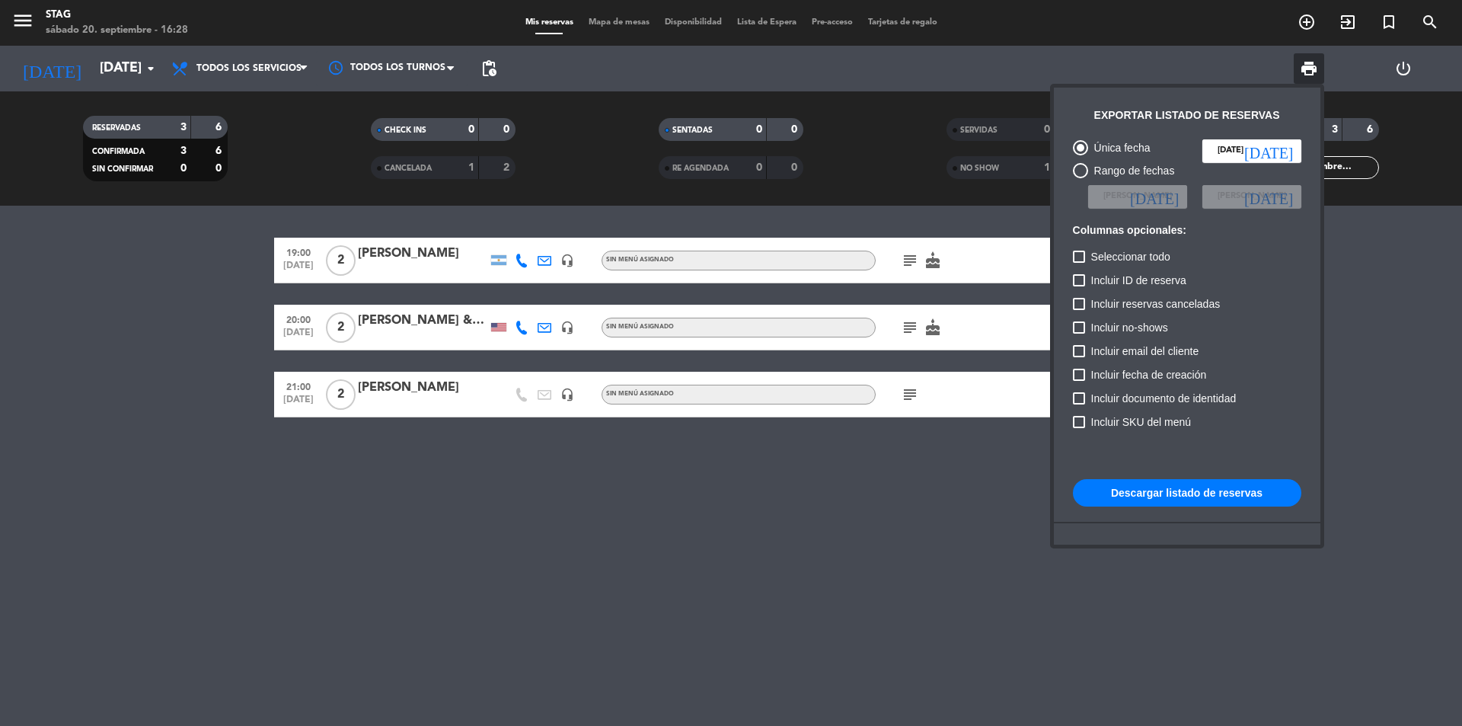
click at [1196, 492] on button "Descargar listado de reservas" at bounding box center [1187, 492] width 228 height 27
click at [391, 257] on div at bounding box center [731, 363] width 1462 height 726
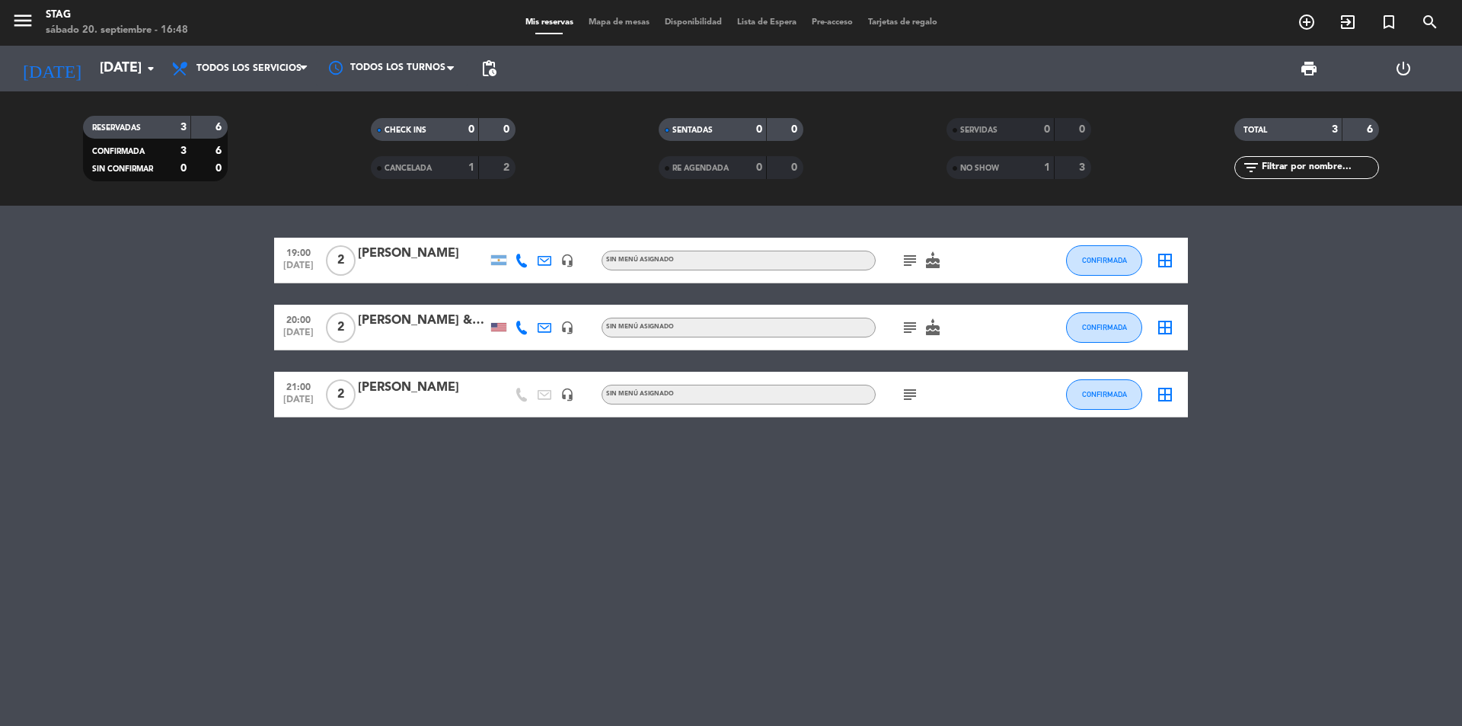
click at [397, 251] on div "[PERSON_NAME]" at bounding box center [422, 254] width 129 height 20
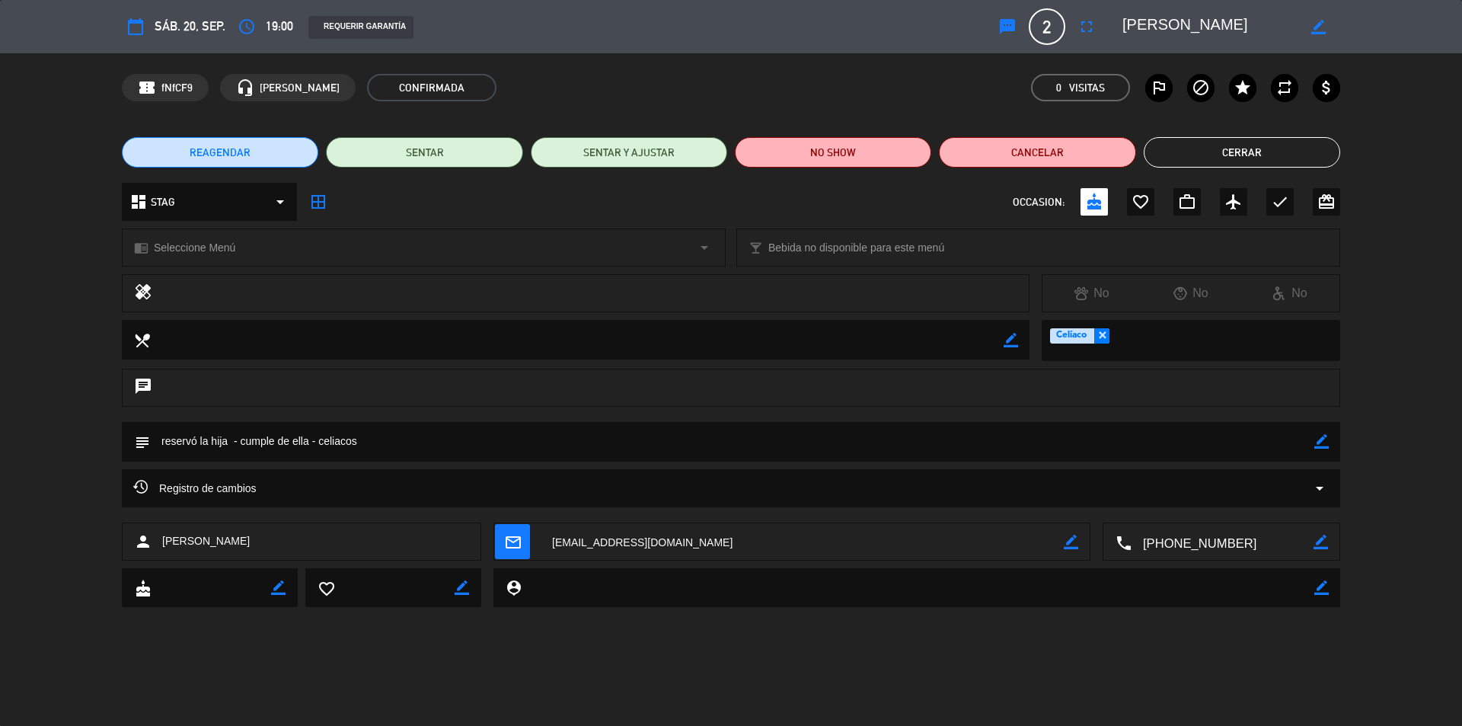
click at [1075, 131] on div "REAGENDAR SENTAR SENTAR Y AJUSTAR NO SHOW Cancelar Cerrar" at bounding box center [731, 152] width 1462 height 61
click at [1058, 145] on button "Cancelar" at bounding box center [1037, 152] width 196 height 30
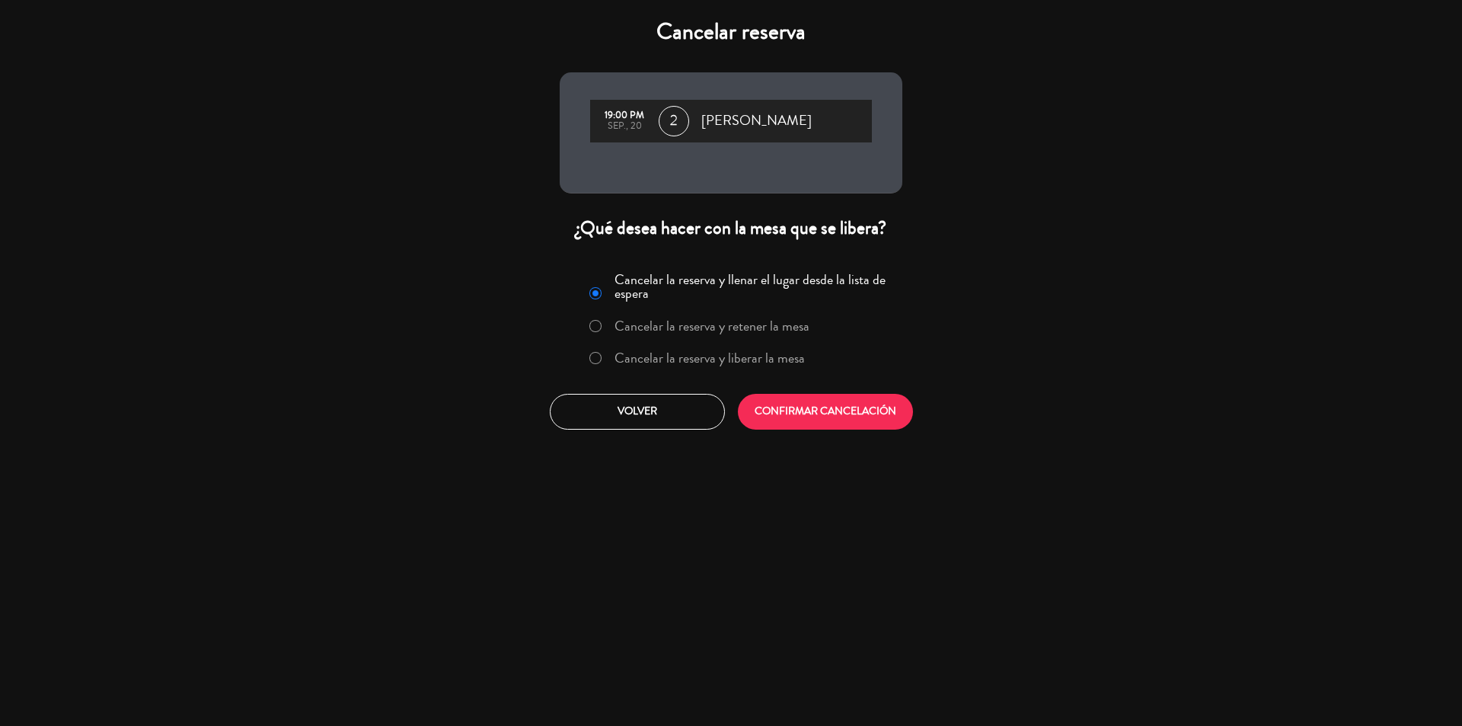
click at [609, 356] on label "Cancelar la reserva y liberar la mesa" at bounding box center [696, 358] width 231 height 27
click at [794, 412] on button "CONFIRMAR CANCELACIÓN" at bounding box center [825, 412] width 175 height 36
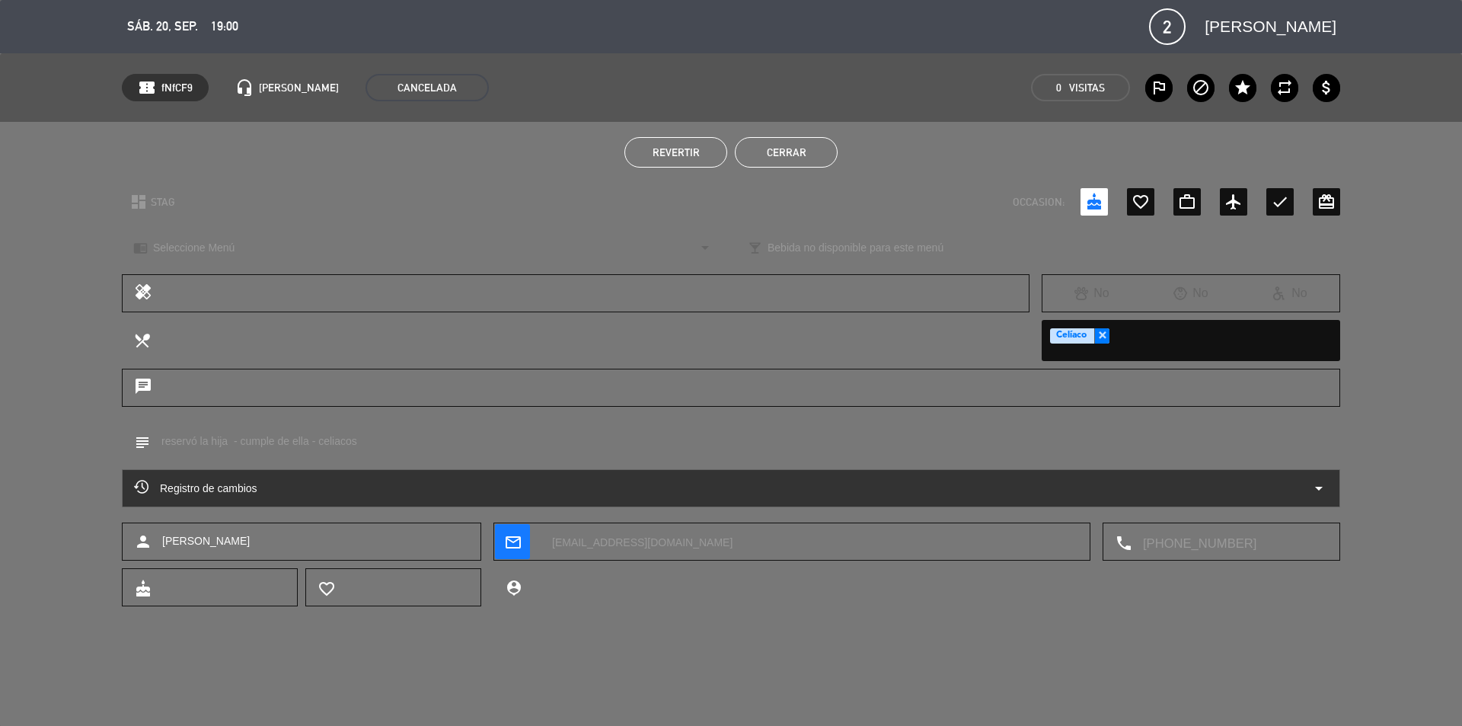
click at [780, 147] on button "Cerrar" at bounding box center [786, 152] width 103 height 30
